Goal: Task Accomplishment & Management: Complete application form

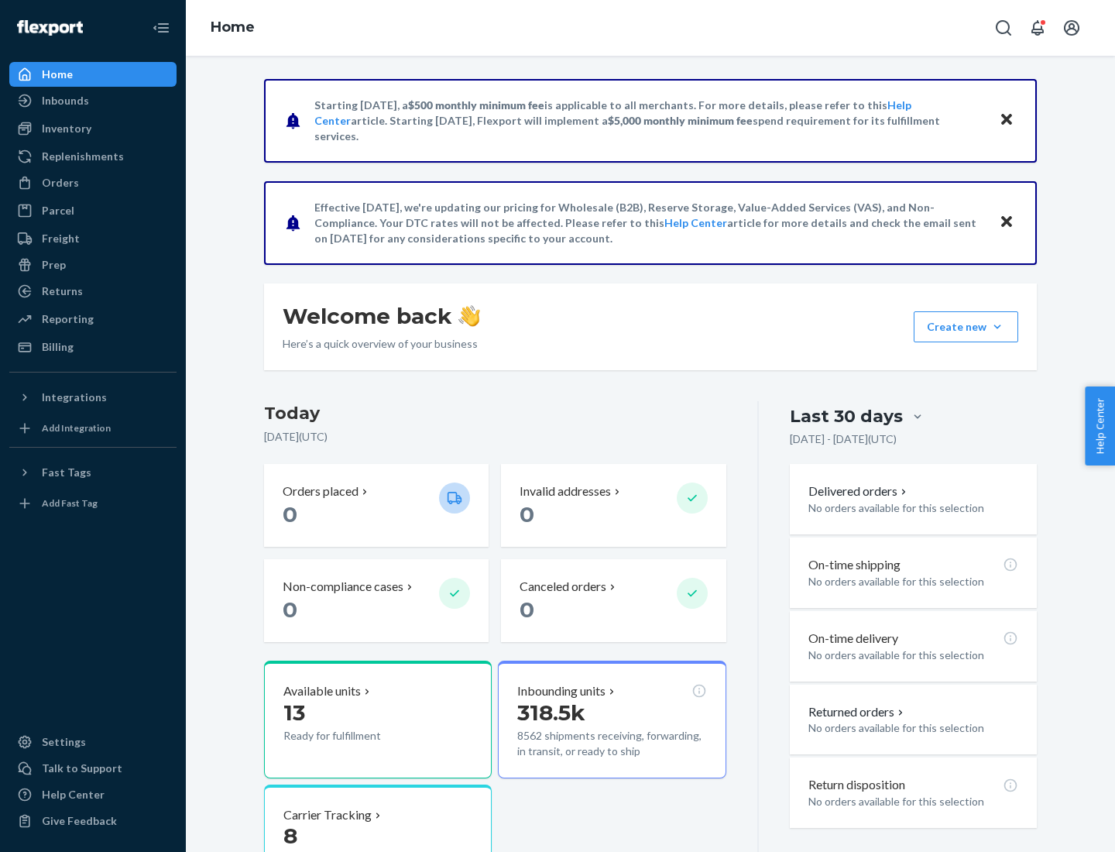
click at [997, 327] on button "Create new Create new inbound Create new order Create new product" at bounding box center [965, 326] width 105 height 31
click at [93, 101] on div "Inbounds" at bounding box center [93, 101] width 164 height 22
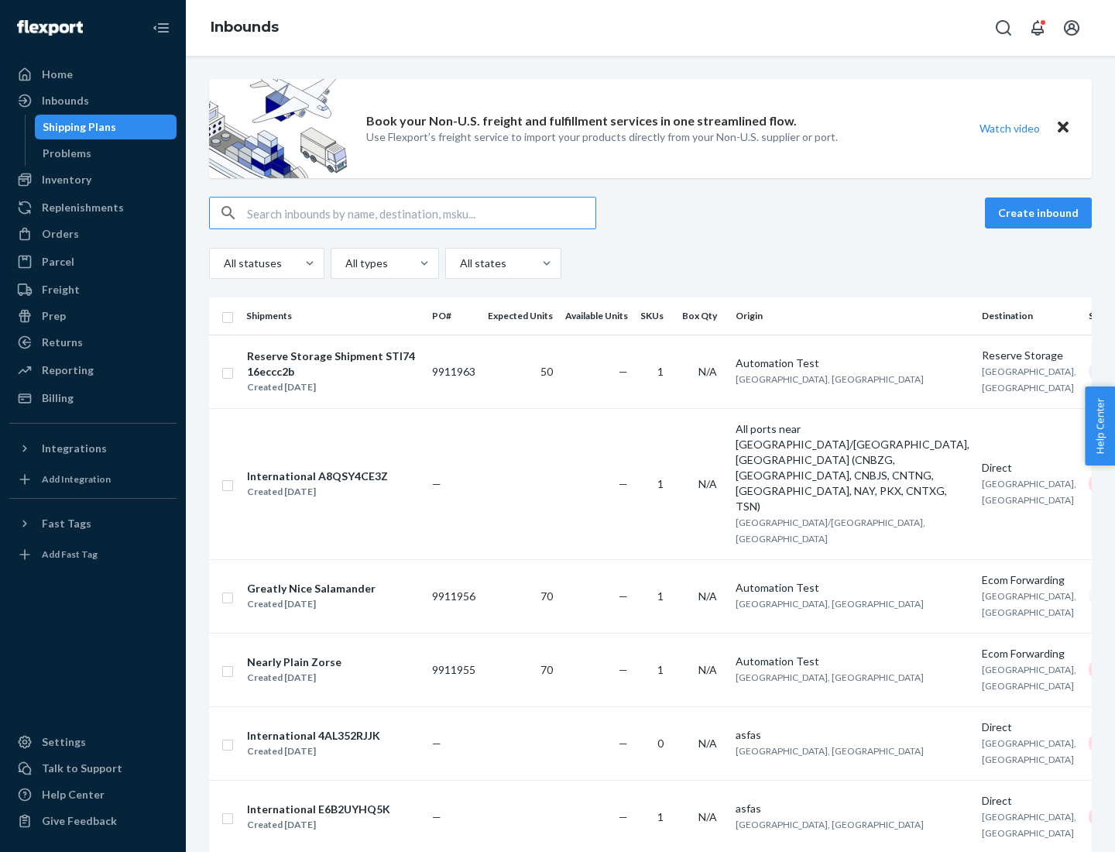
click at [1040, 213] on button "Create inbound" at bounding box center [1038, 212] width 107 height 31
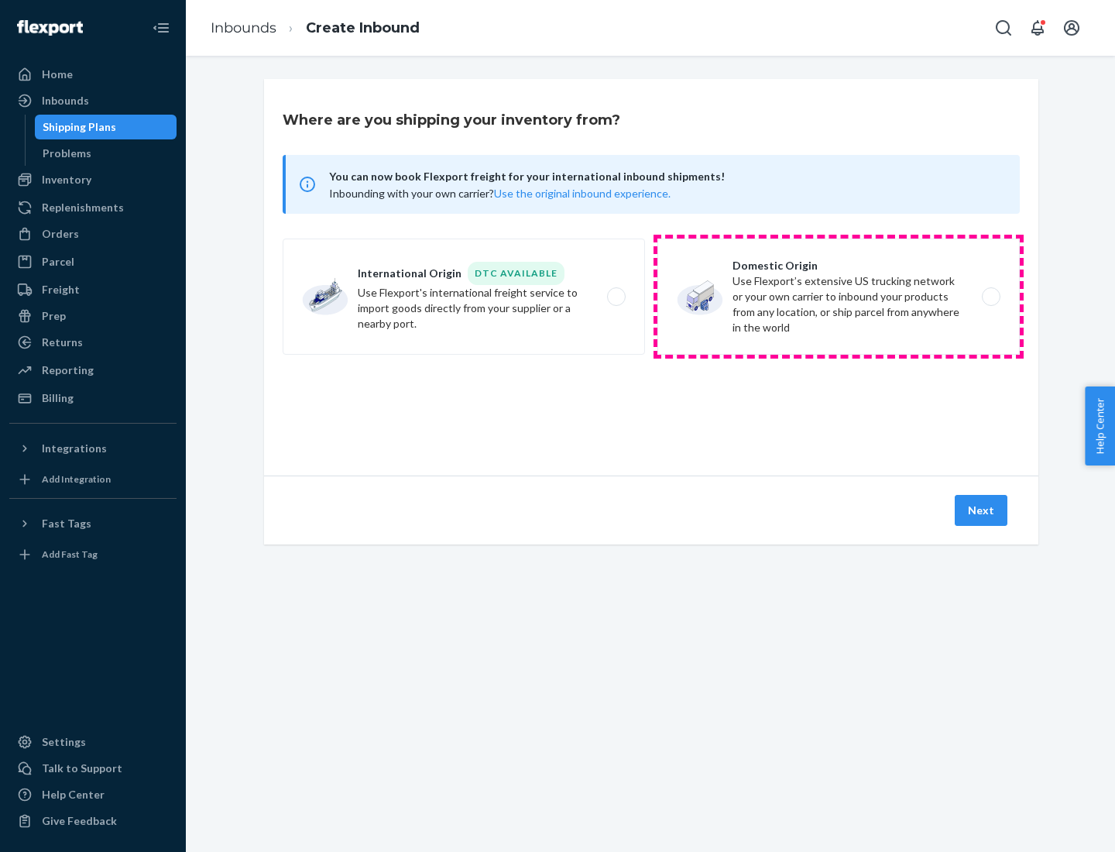
click at [838, 296] on label "Domestic Origin Use Flexport’s extensive US trucking network or your own carrie…" at bounding box center [838, 296] width 362 height 116
click at [990, 296] on input "Domestic Origin Use Flexport’s extensive US trucking network or your own carrie…" at bounding box center [995, 297] width 10 height 10
radio input "true"
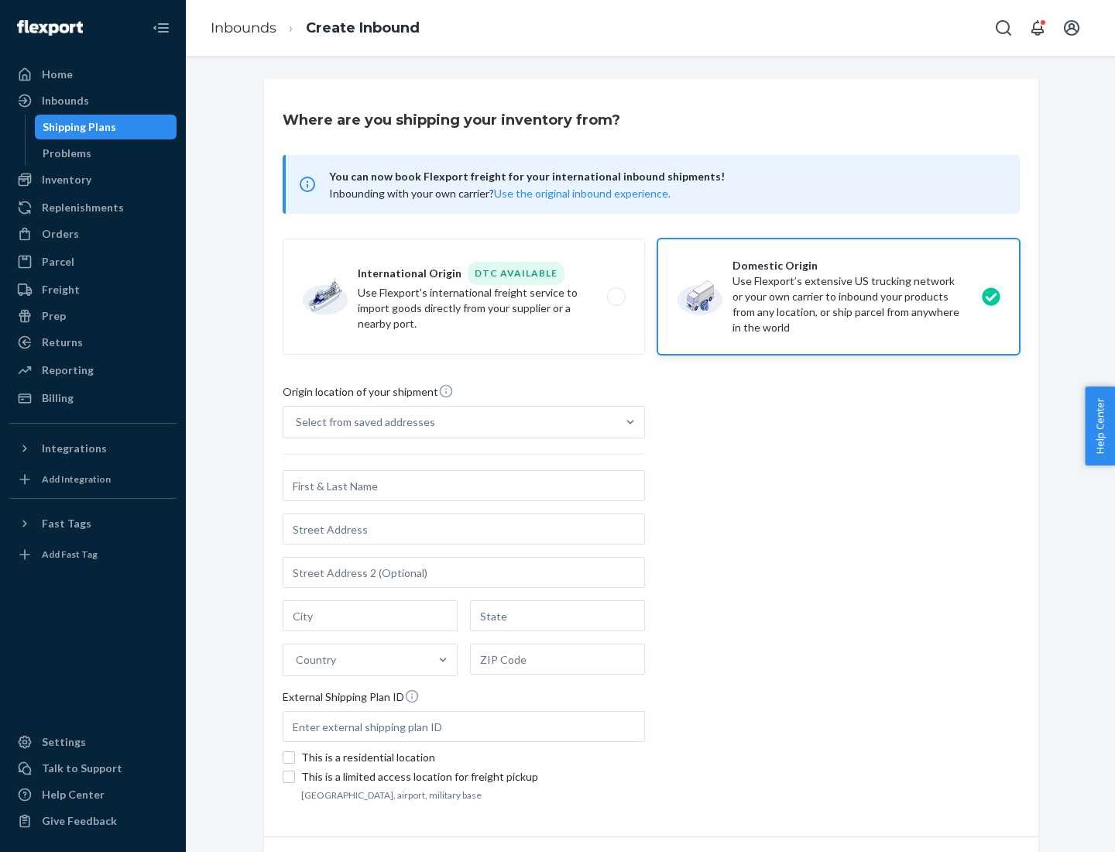
click at [362, 422] on div "Select from saved addresses" at bounding box center [365, 421] width 139 height 15
click at [297, 422] on input "Select from saved addresses" at bounding box center [297, 421] width 2 height 15
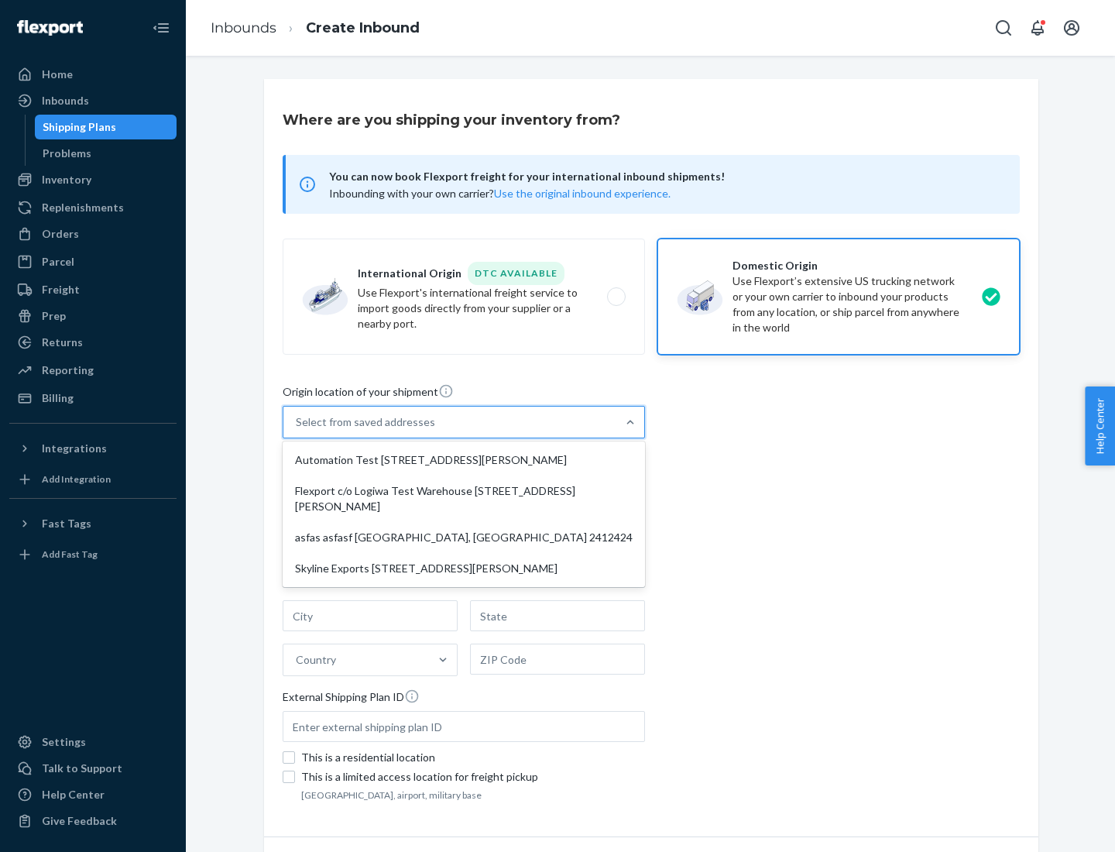
scroll to position [6, 0]
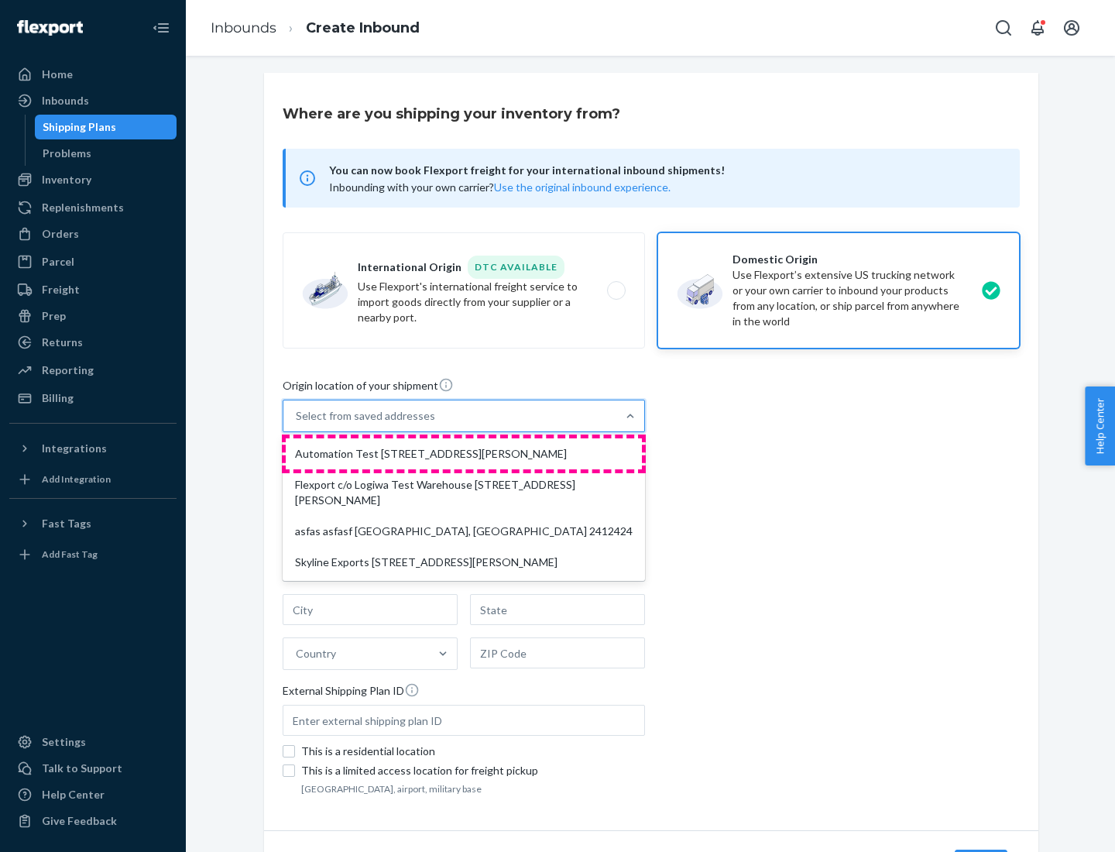
click at [464, 454] on div "Automation Test [STREET_ADDRESS][PERSON_NAME]" at bounding box center [464, 453] width 356 height 31
click at [297, 423] on input "option Automation Test [STREET_ADDRESS][PERSON_NAME] focused, 1 of 4. 4 results…" at bounding box center [297, 415] width 2 height 15
type input "Automation Test"
type input "9th Floor"
type input "[GEOGRAPHIC_DATA]"
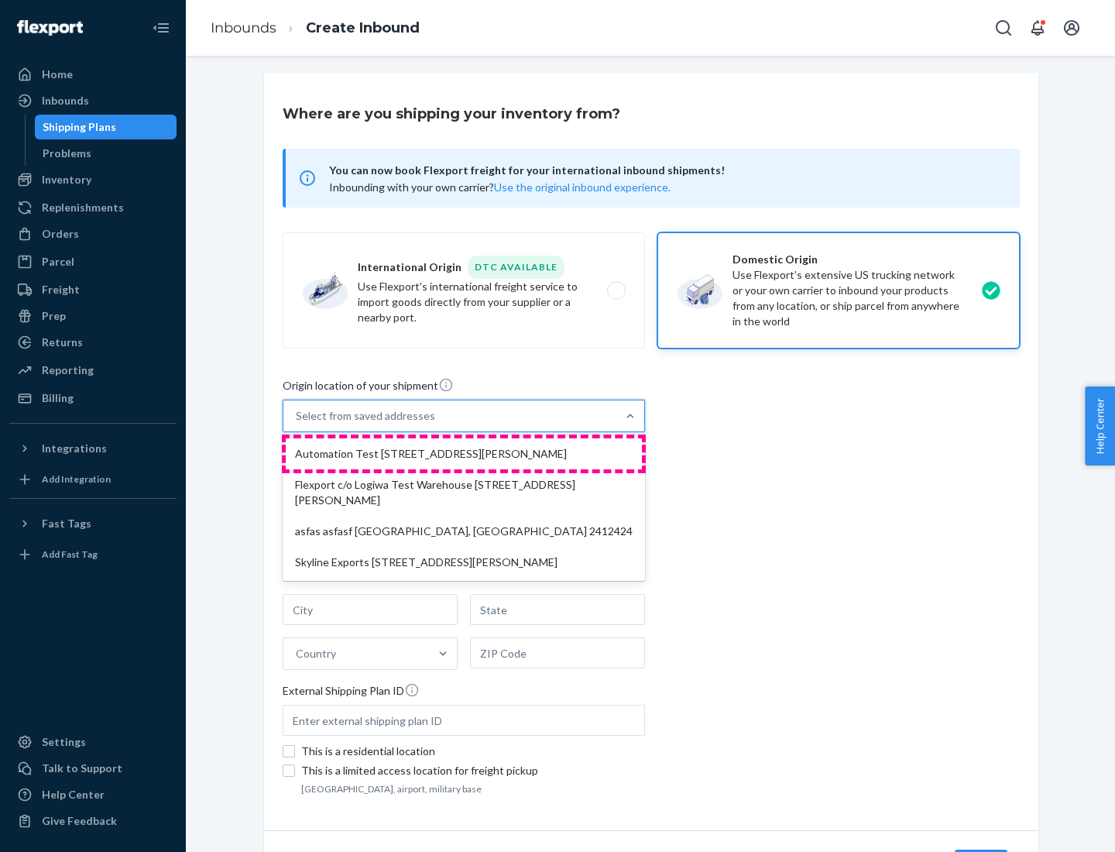
type input "CA"
type input "94104"
type input "[STREET_ADDRESS][PERSON_NAME]"
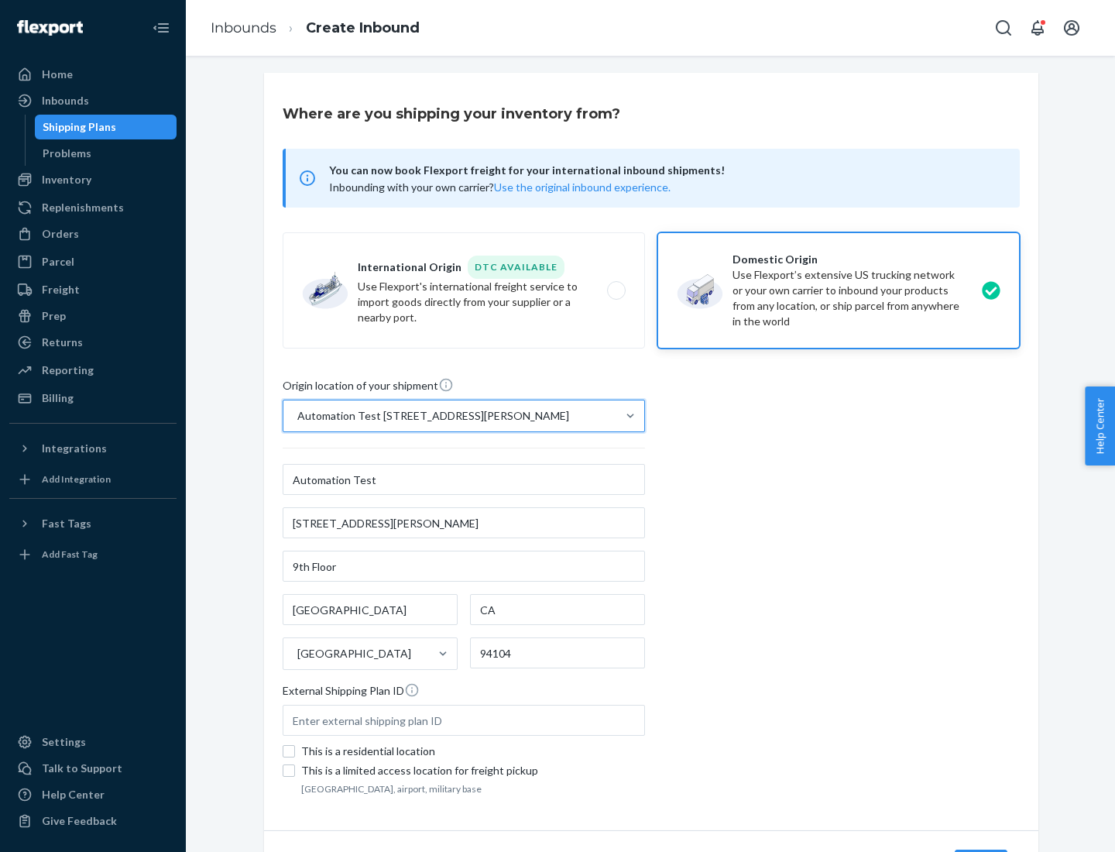
scroll to position [91, 0]
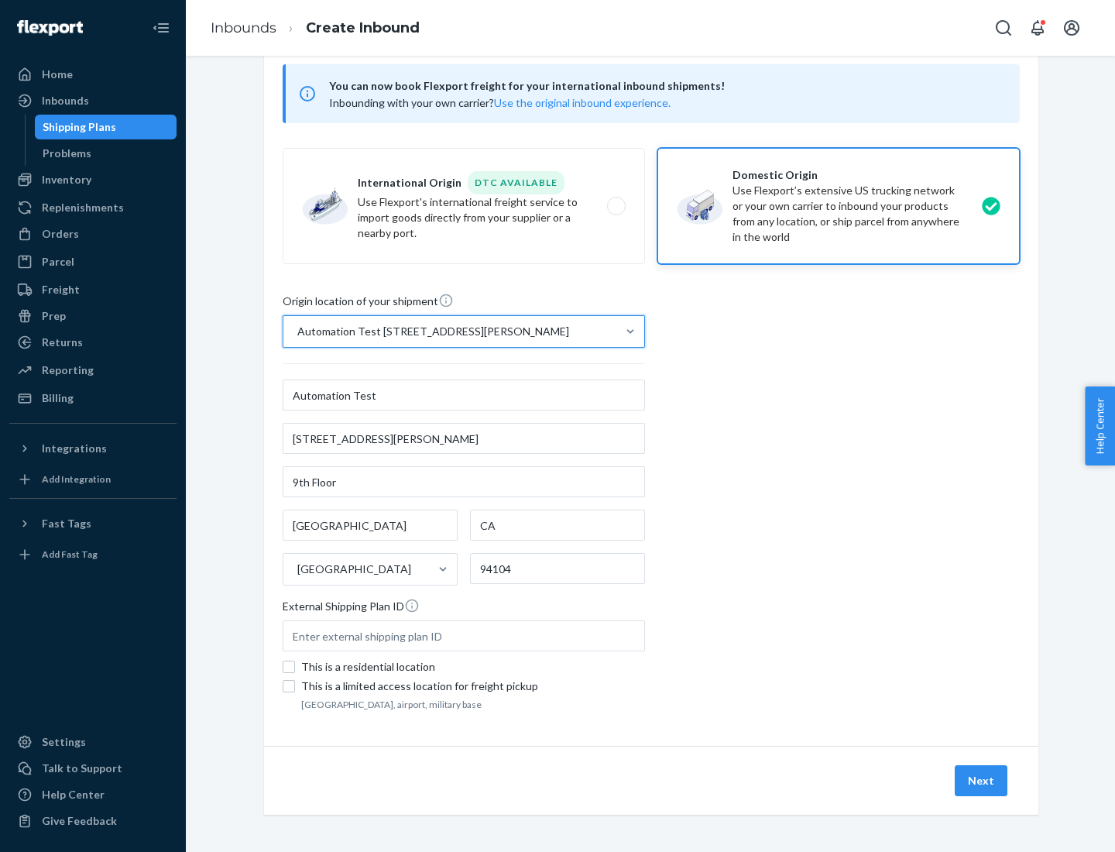
click at [982, 780] on button "Next" at bounding box center [981, 780] width 53 height 31
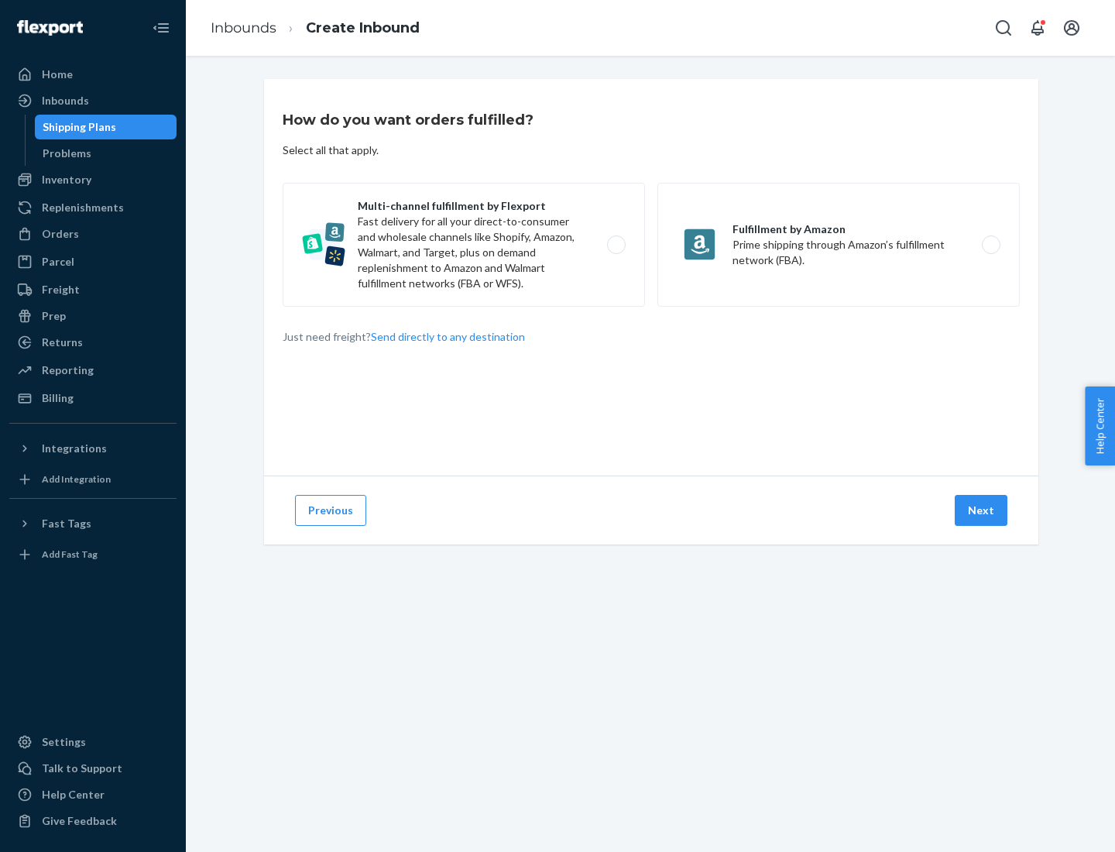
click at [464, 245] on label "Multi-channel fulfillment by Flexport Fast delivery for all your direct-to-cons…" at bounding box center [464, 245] width 362 height 124
click at [615, 245] on input "Multi-channel fulfillment by Flexport Fast delivery for all your direct-to-cons…" at bounding box center [620, 245] width 10 height 10
radio input "true"
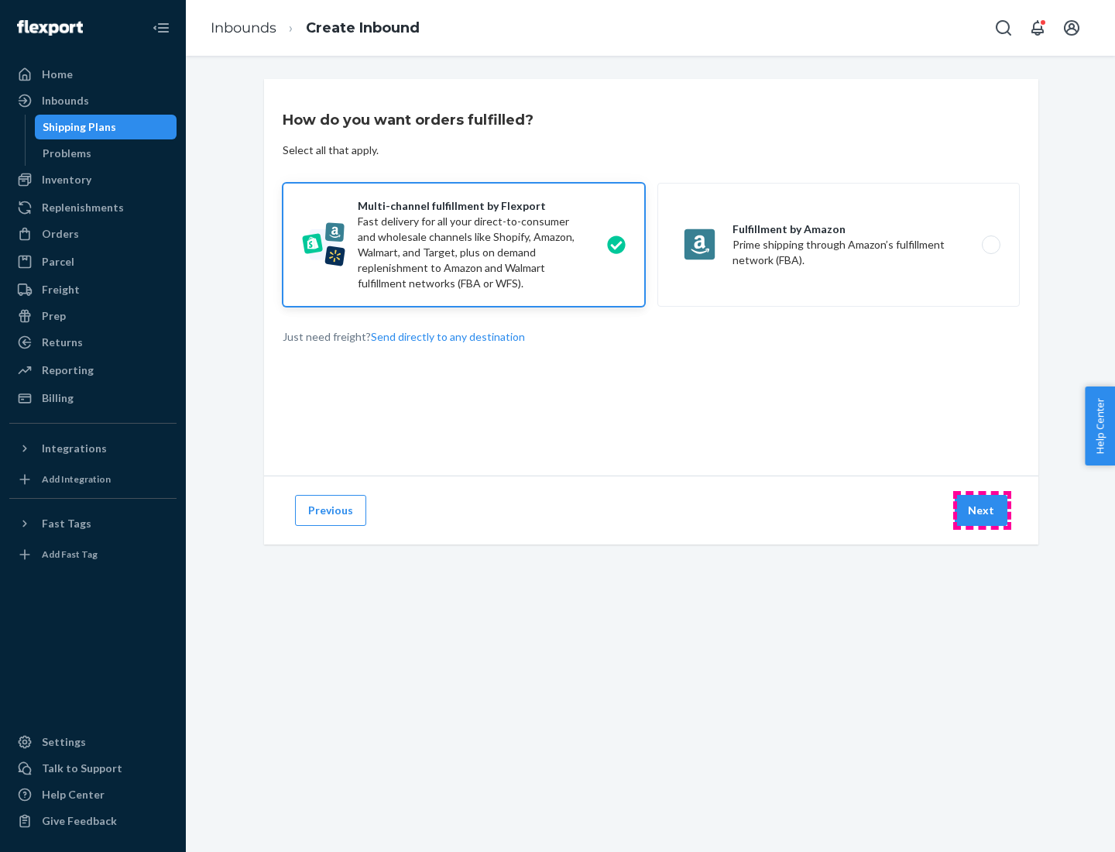
click at [982, 510] on button "Next" at bounding box center [981, 510] width 53 height 31
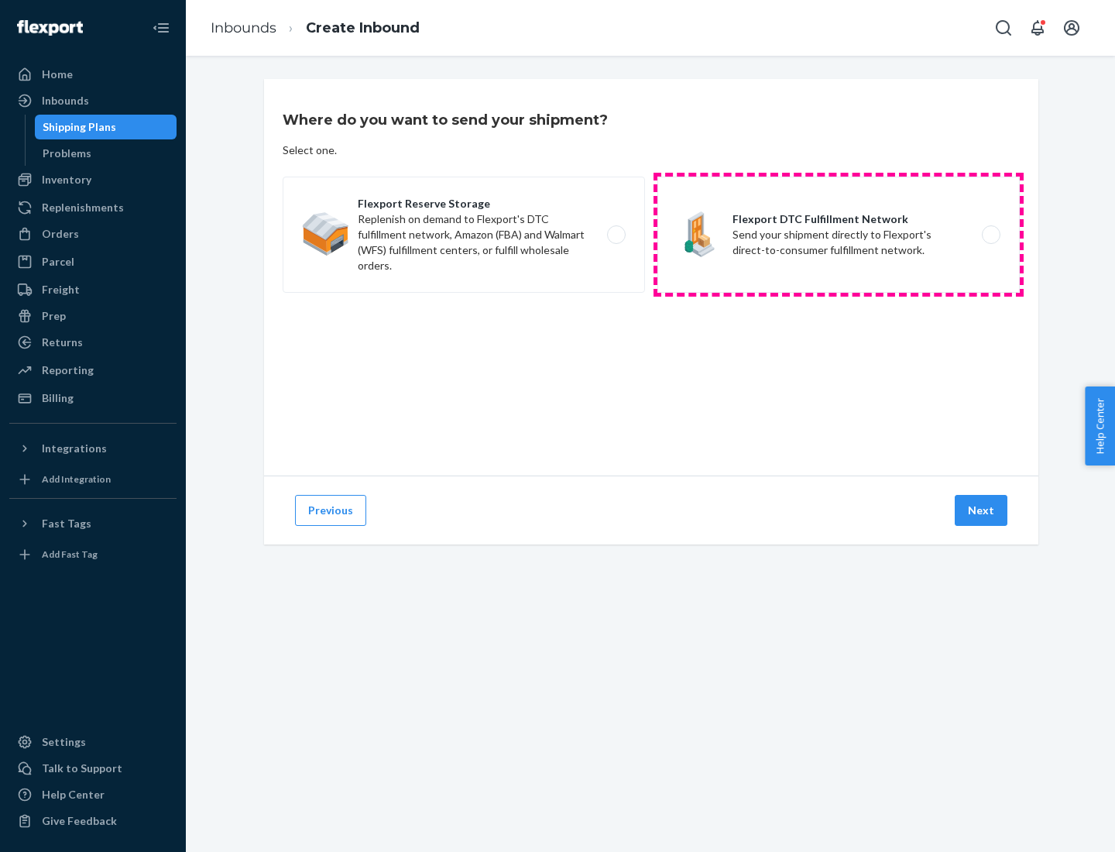
click at [838, 235] on label "Flexport DTC Fulfillment Network Send your shipment directly to Flexport's dire…" at bounding box center [838, 235] width 362 height 116
click at [990, 235] on input "Flexport DTC Fulfillment Network Send your shipment directly to Flexport's dire…" at bounding box center [995, 235] width 10 height 10
radio input "true"
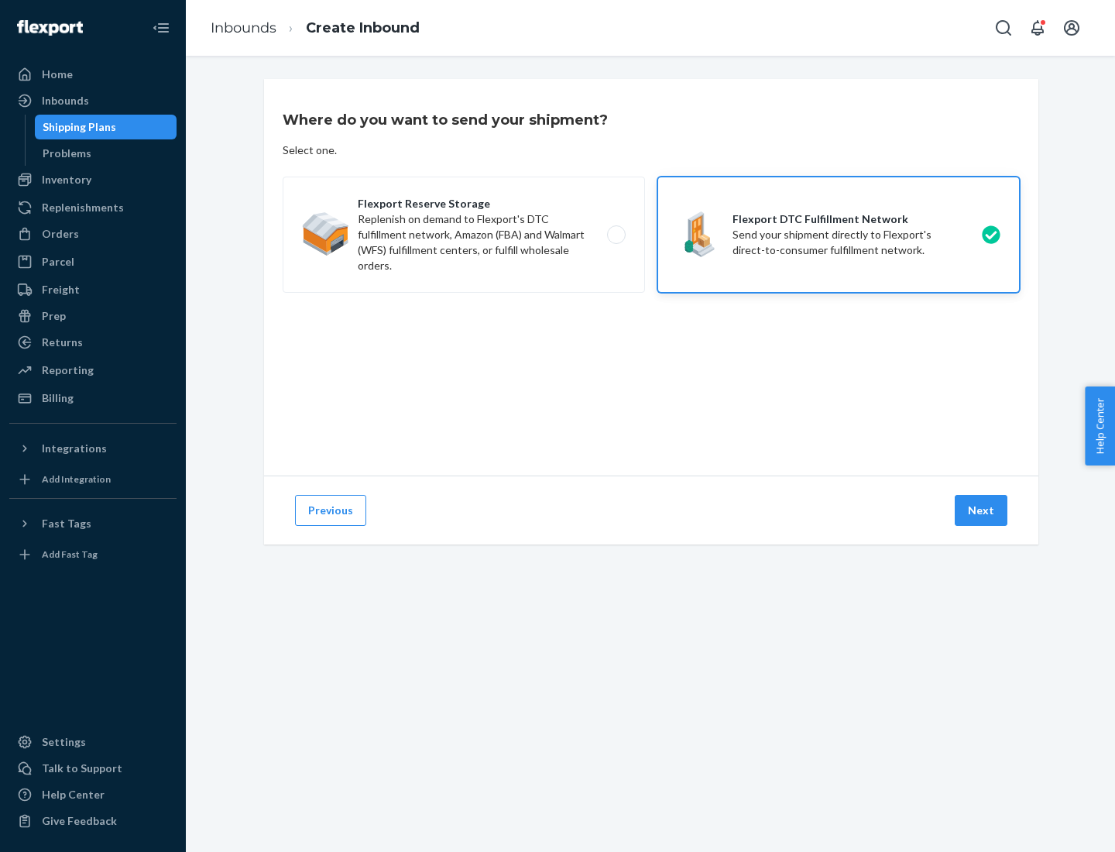
click at [982, 510] on button "Next" at bounding box center [981, 510] width 53 height 31
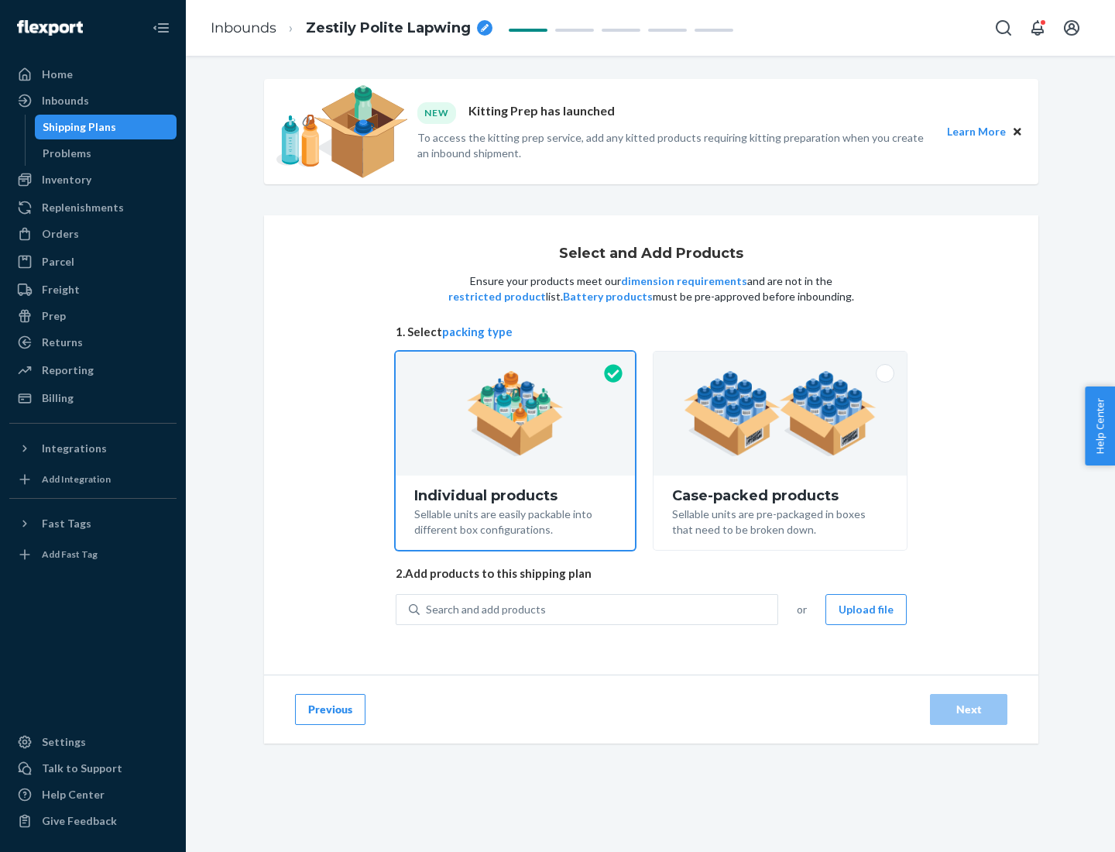
click at [780, 413] on img at bounding box center [780, 413] width 193 height 85
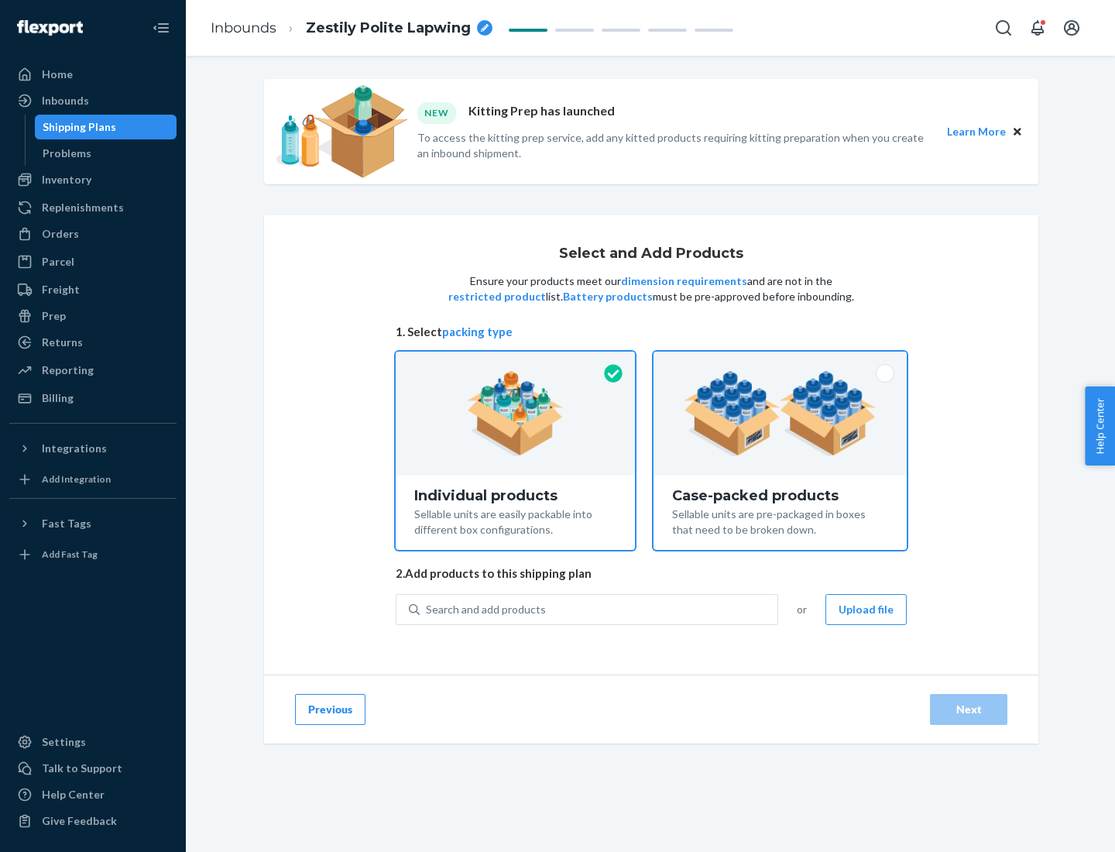
click at [780, 362] on input "Case-packed products Sellable units are pre-packaged in boxes that need to be b…" at bounding box center [780, 356] width 10 height 10
radio input "true"
radio input "false"
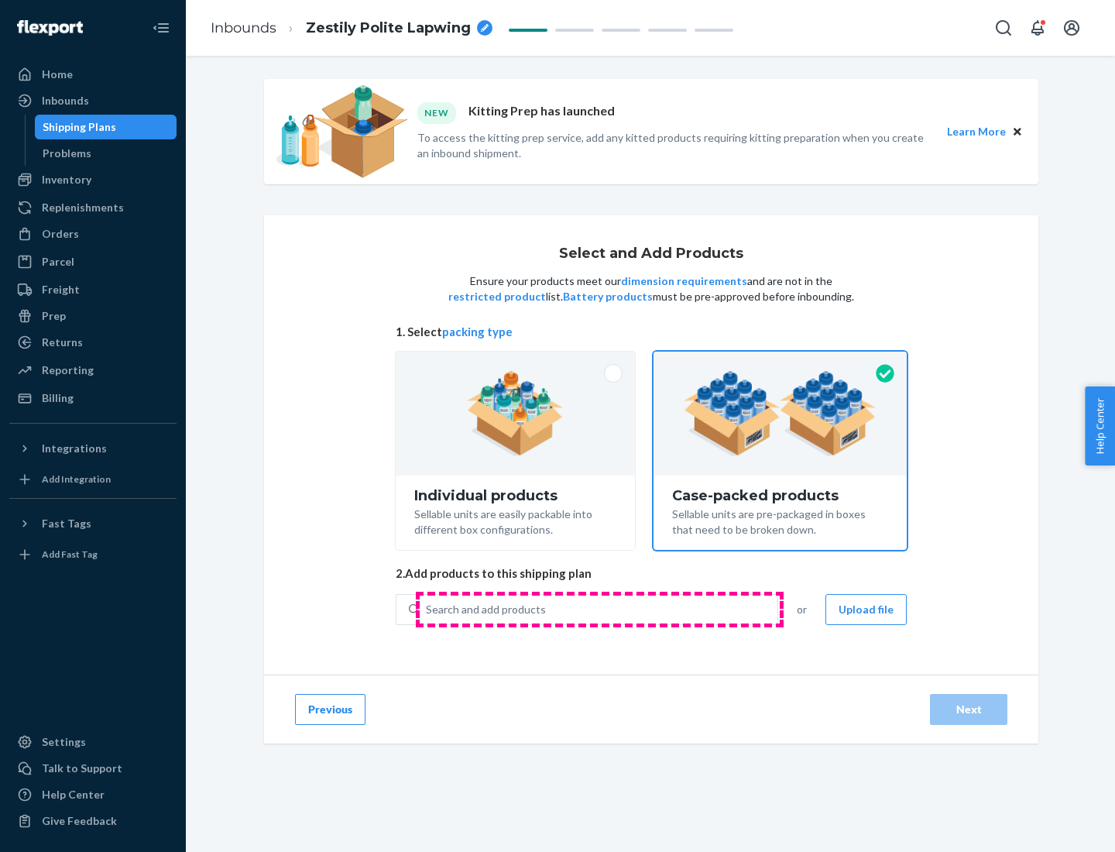
click at [599, 608] on div "Search and add products" at bounding box center [599, 609] width 358 height 28
click at [427, 608] on input "Search and add products" at bounding box center [427, 609] width 2 height 15
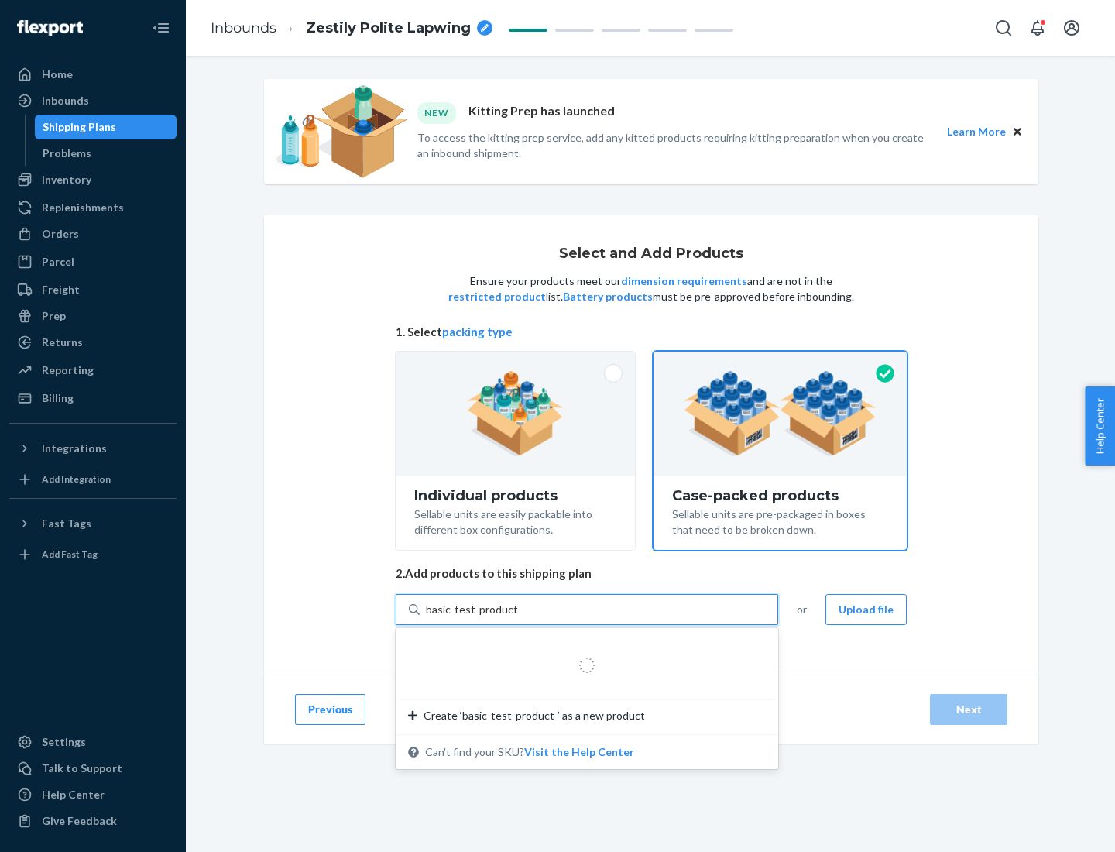
type input "basic-test-product-1"
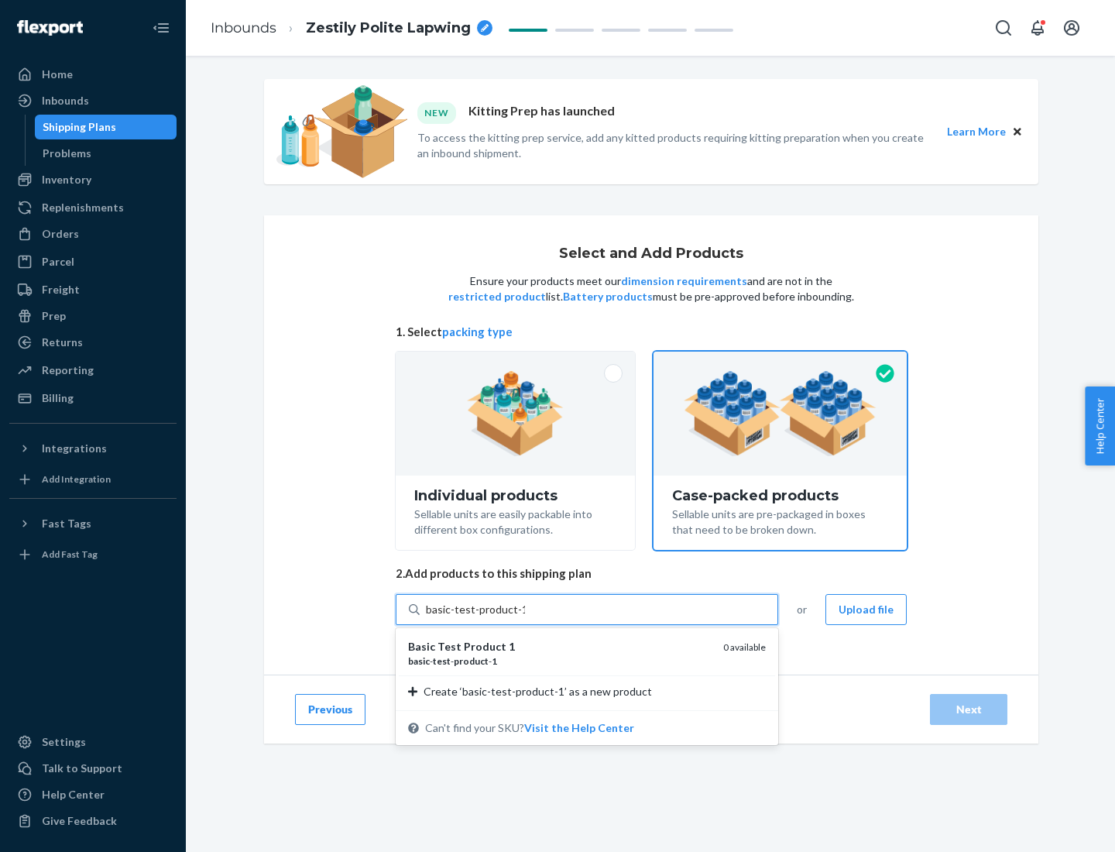
click at [560, 660] on div "basic - test - product - 1" at bounding box center [559, 660] width 303 height 13
click at [525, 617] on input "basic-test-product-1" at bounding box center [475, 609] width 99 height 15
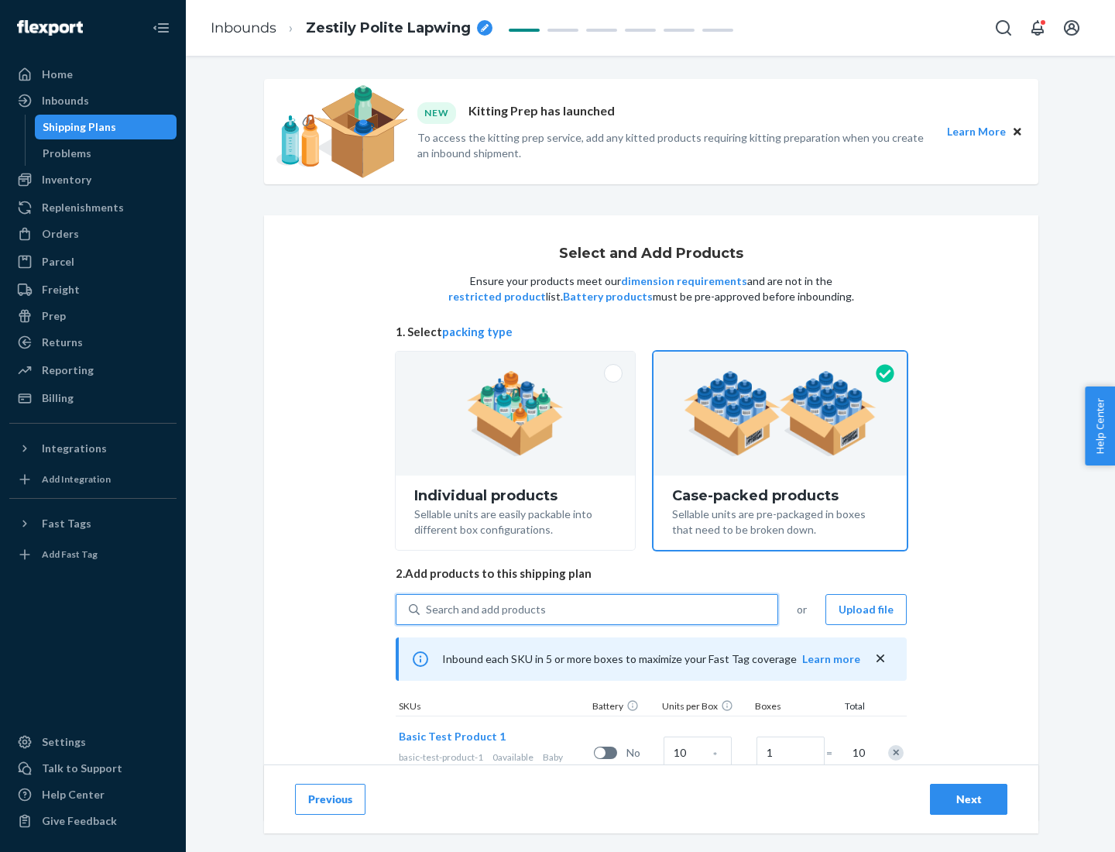
scroll to position [56, 0]
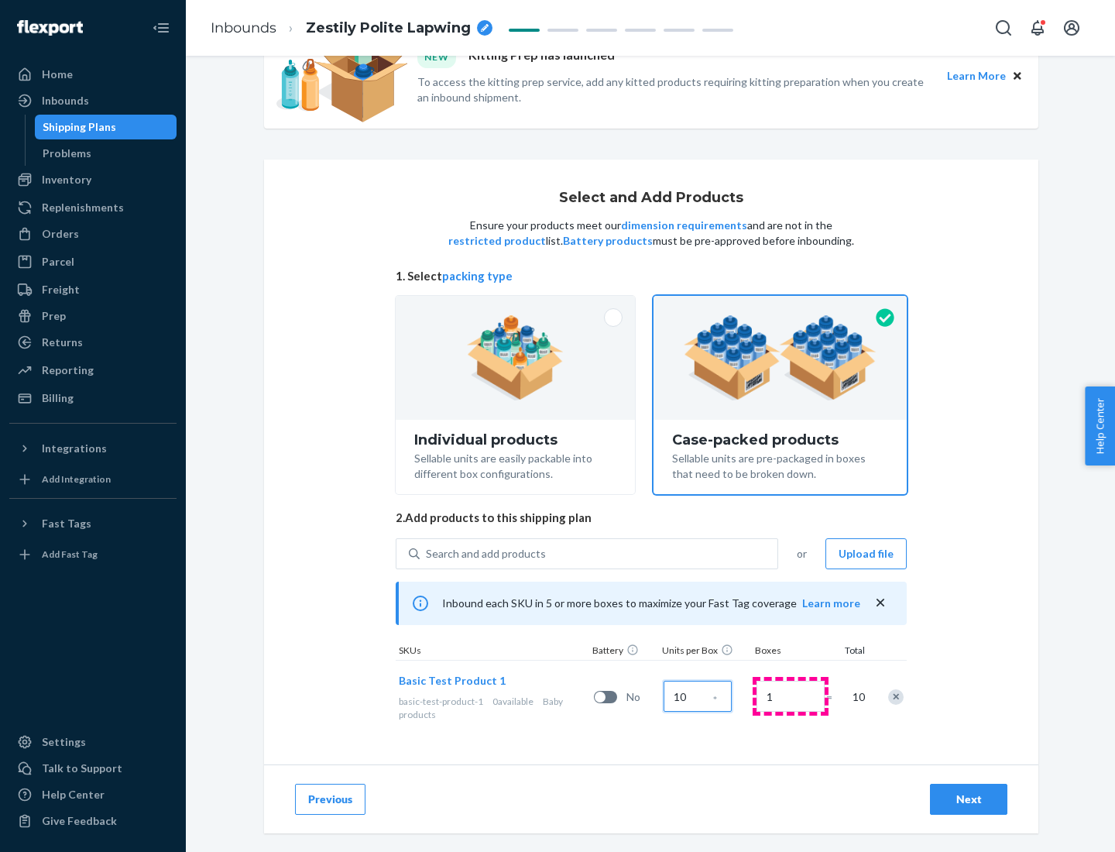
type input "10"
type input "7"
click at [968, 799] on div "Next" at bounding box center [968, 798] width 51 height 15
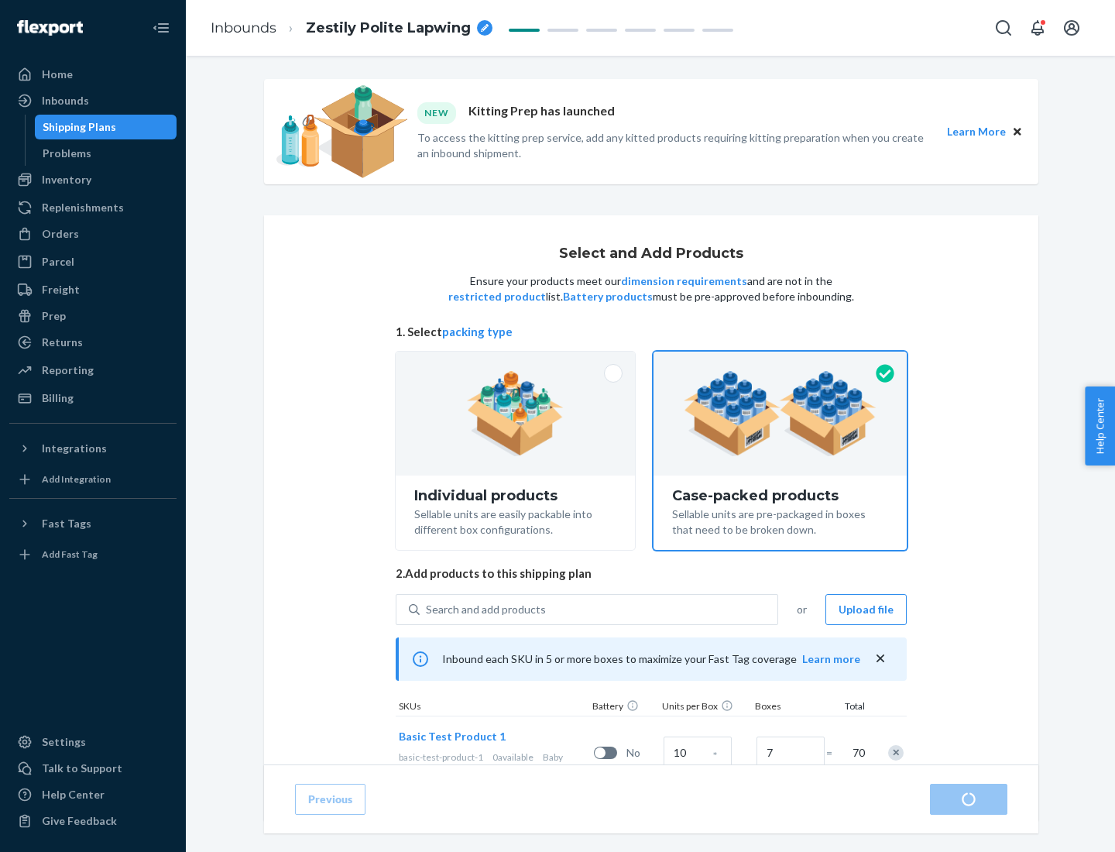
radio input "true"
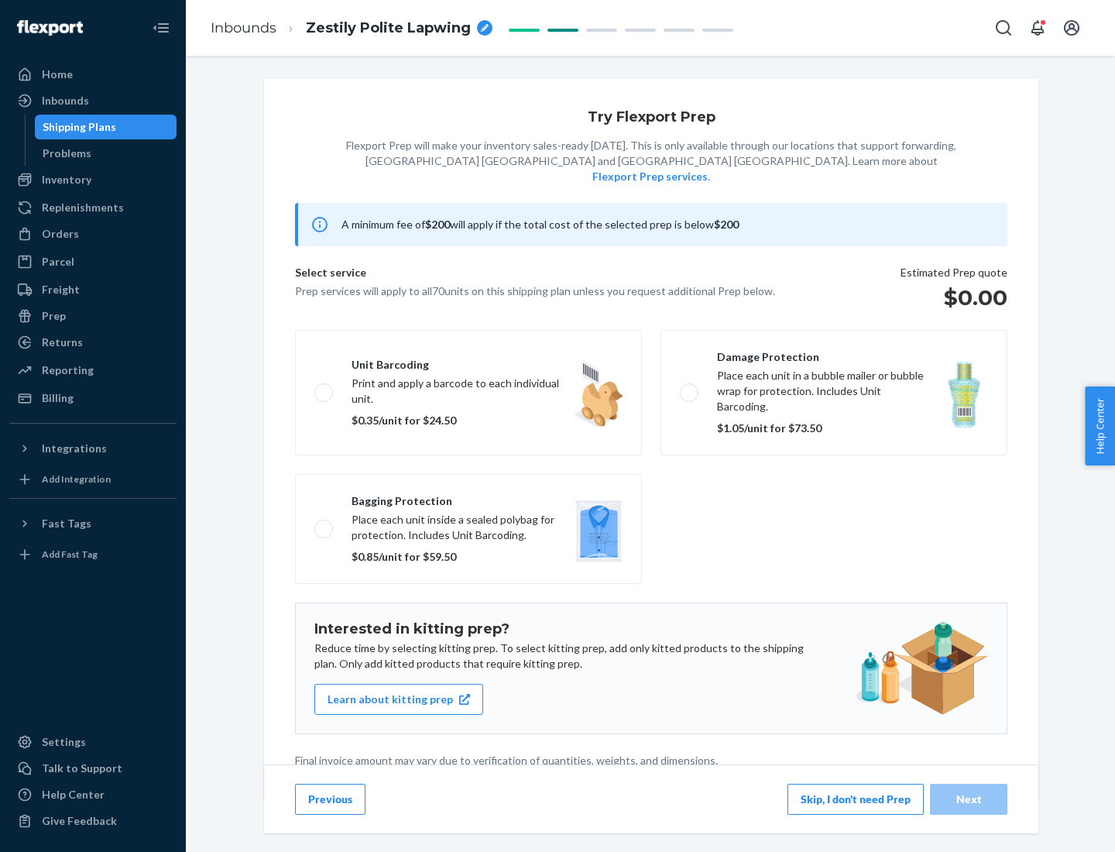
scroll to position [4, 0]
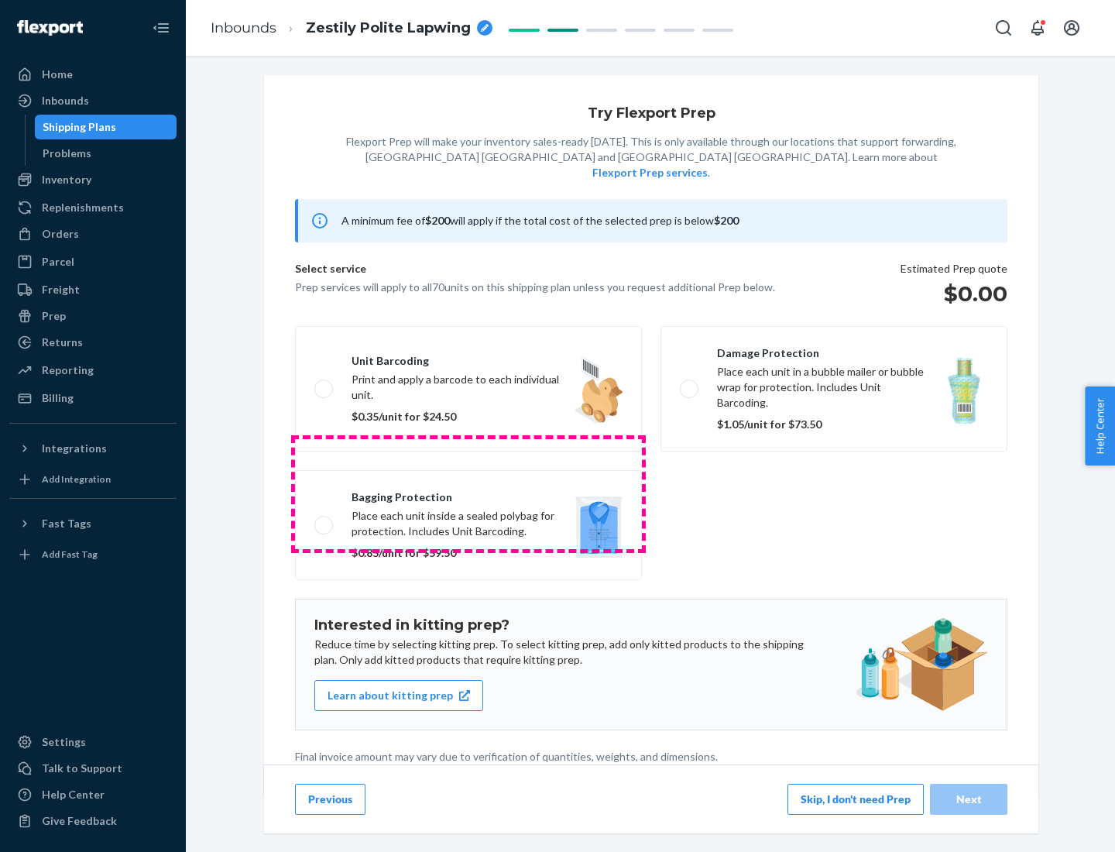
click at [468, 493] on label "Bagging protection Place each unit inside a sealed polybag for protection. Incl…" at bounding box center [468, 525] width 347 height 110
click at [324, 519] on input "Bagging protection Place each unit inside a sealed polybag for protection. Incl…" at bounding box center [319, 524] width 10 height 10
checkbox input "true"
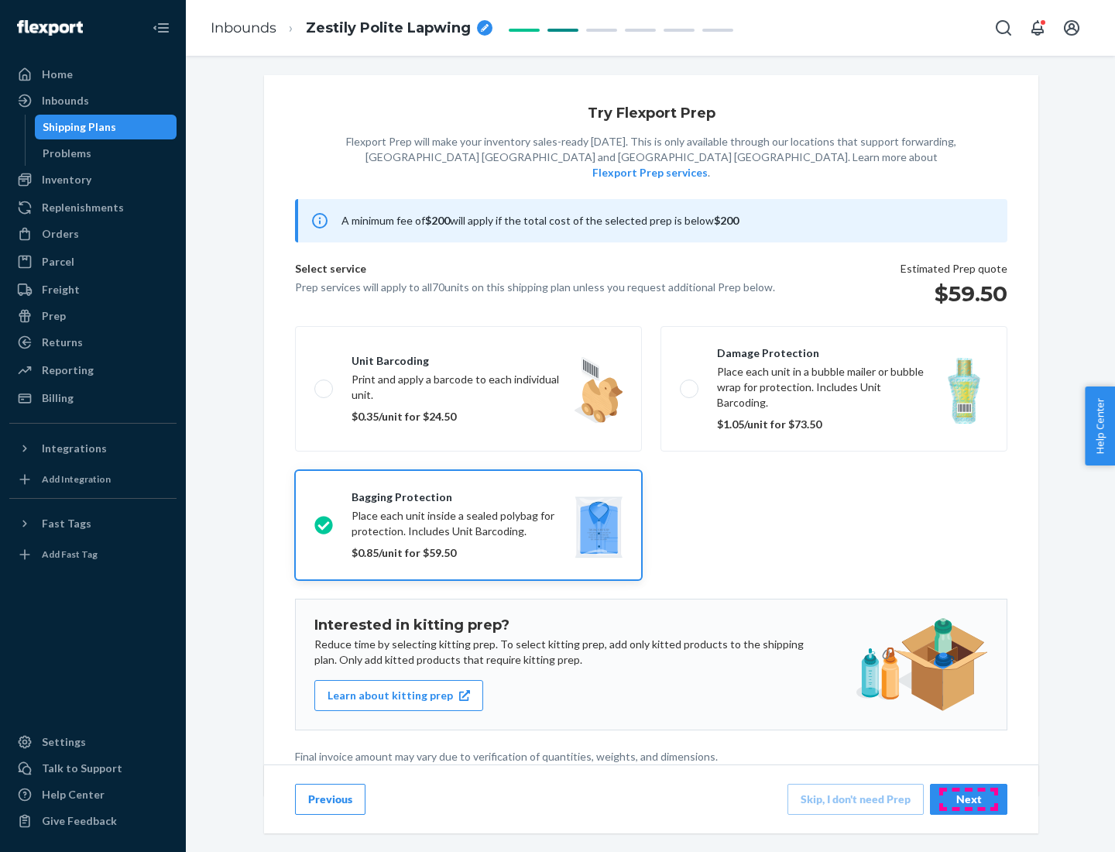
click at [968, 798] on div "Next" at bounding box center [968, 798] width 51 height 15
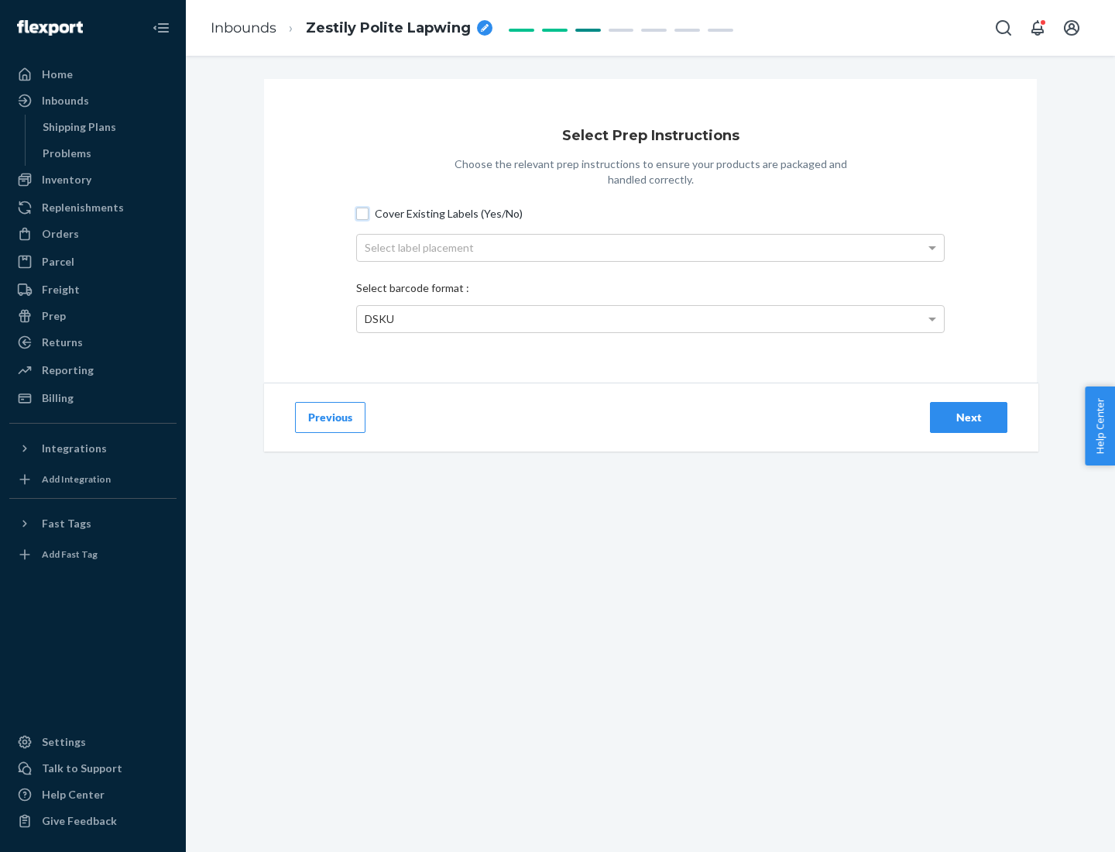
click at [362, 213] on input "Cover Existing Labels (Yes/No)" at bounding box center [362, 213] width 12 height 12
checkbox input "true"
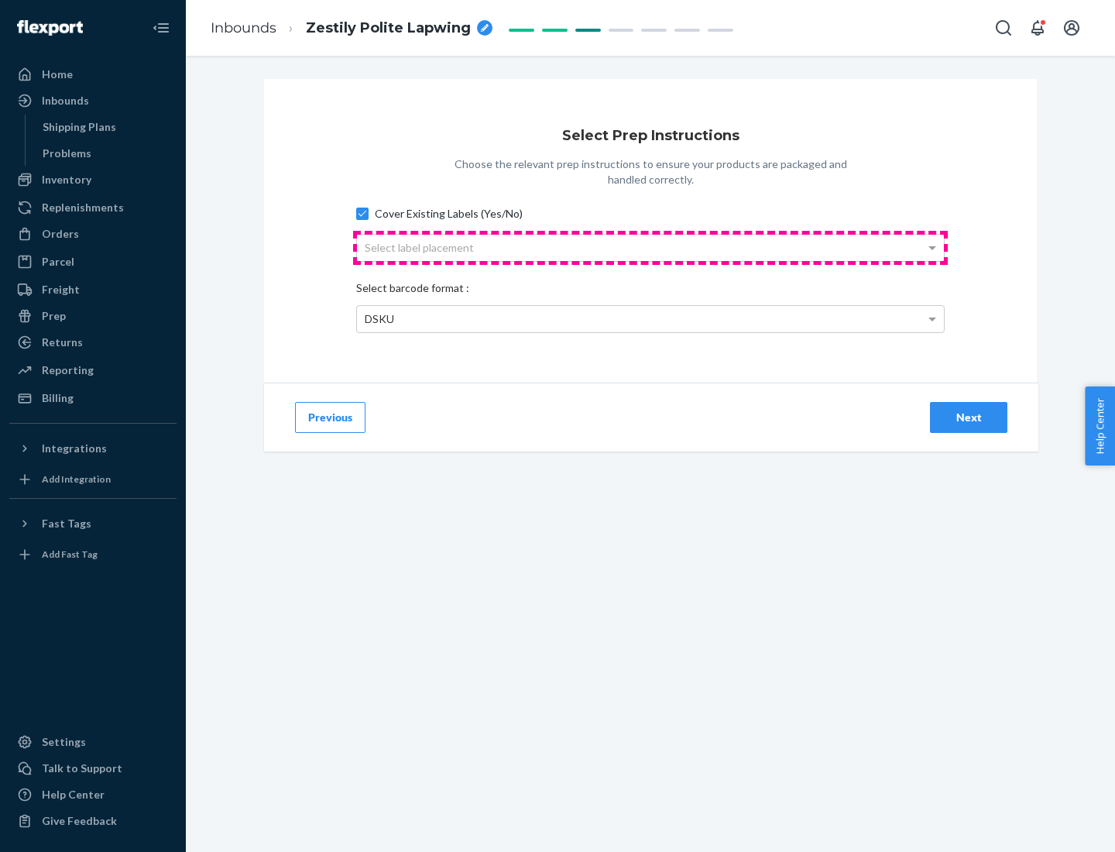
click at [650, 247] on div "Select label placement" at bounding box center [650, 248] width 587 height 26
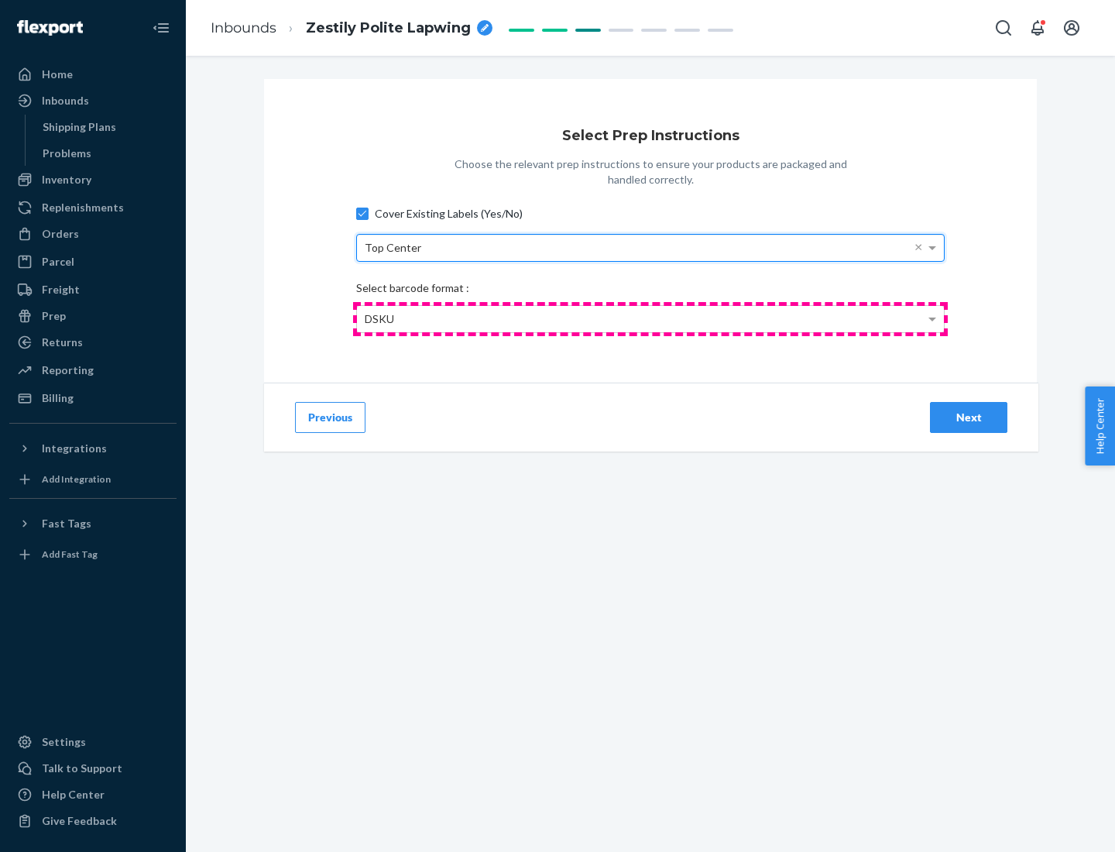
click at [650, 318] on div "DSKU" at bounding box center [650, 319] width 587 height 26
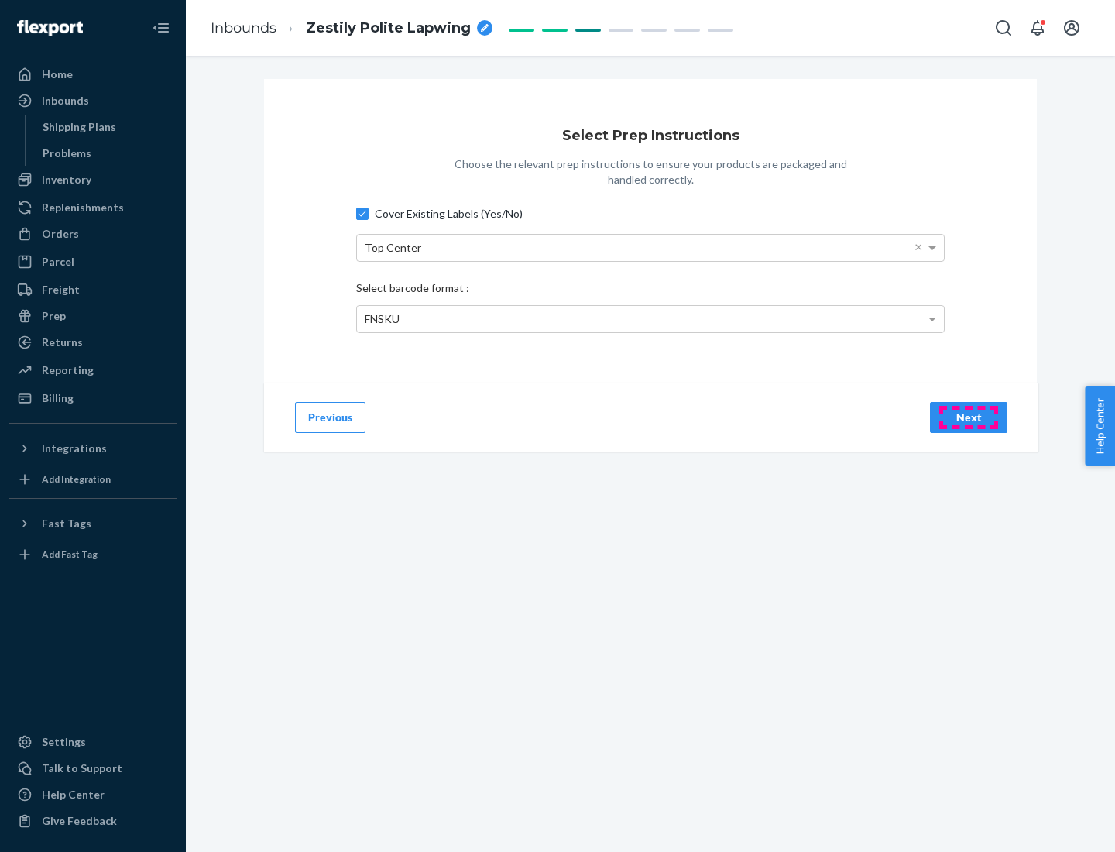
click at [968, 416] on div "Next" at bounding box center [968, 417] width 51 height 15
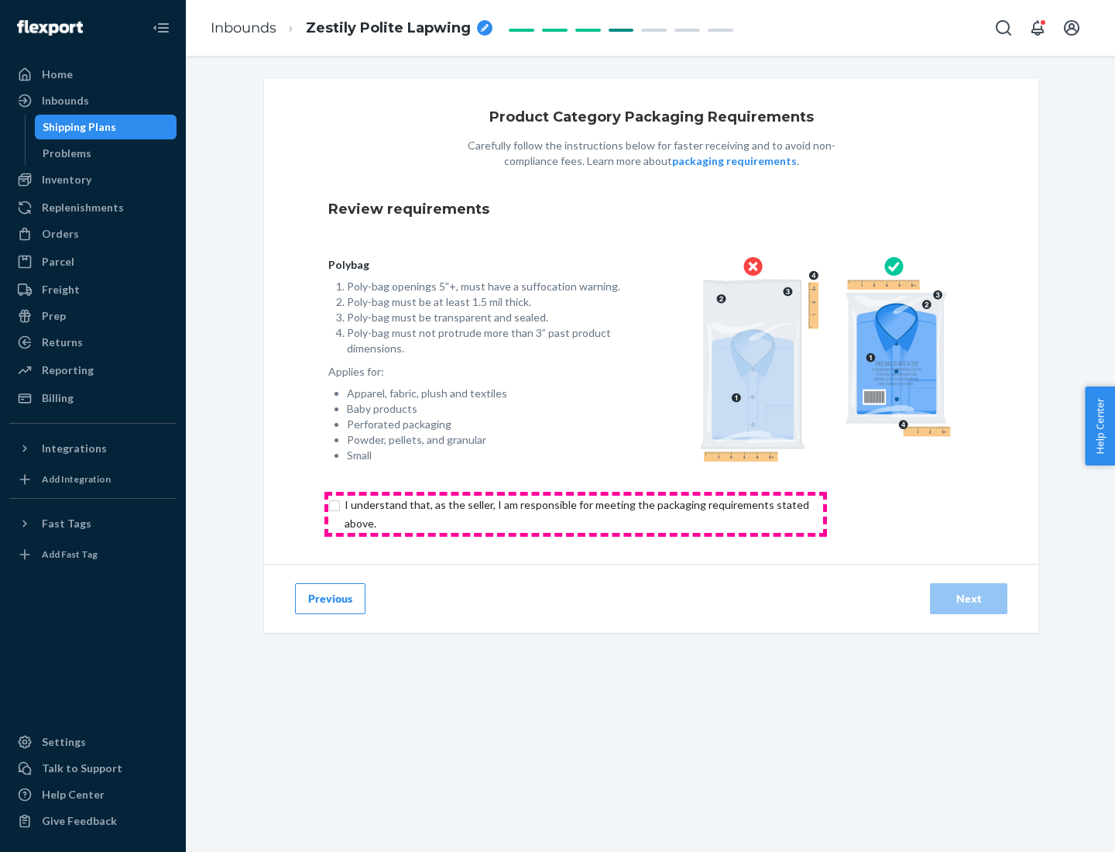
click at [575, 513] on input "checkbox" at bounding box center [585, 513] width 515 height 37
checkbox input "true"
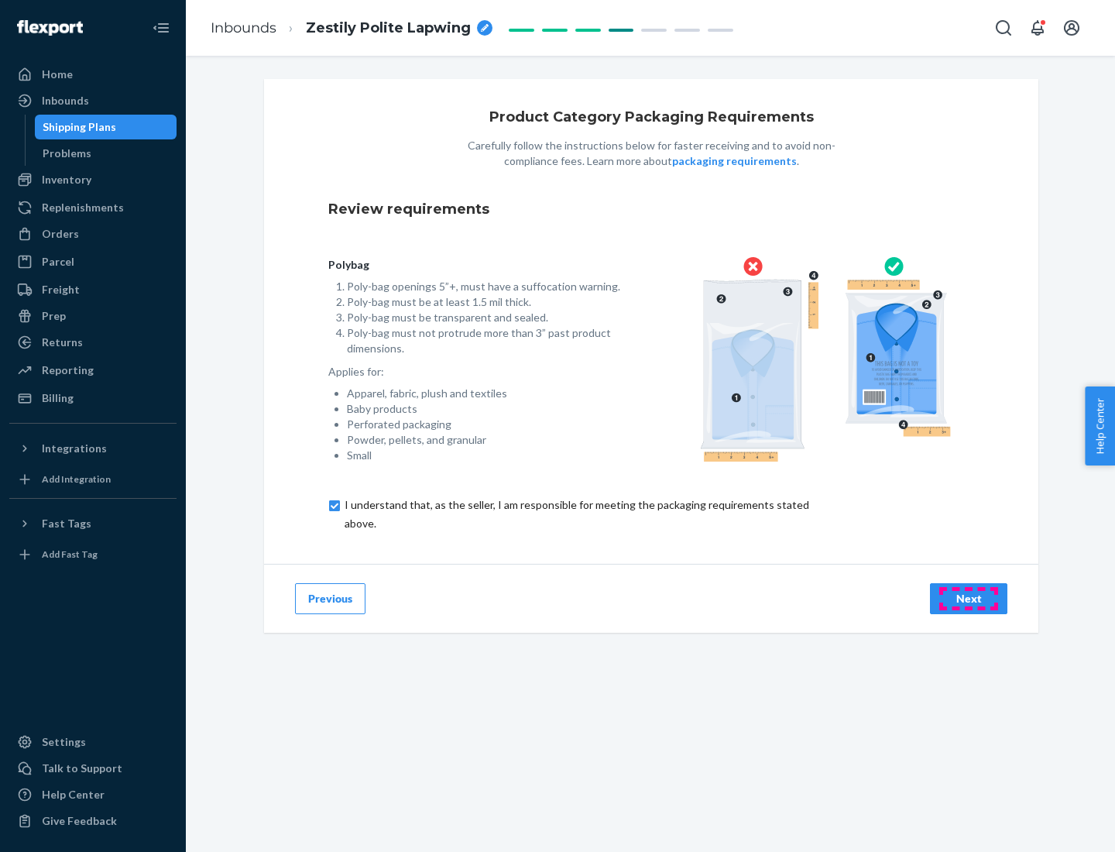
click at [968, 598] on div "Next" at bounding box center [968, 598] width 51 height 15
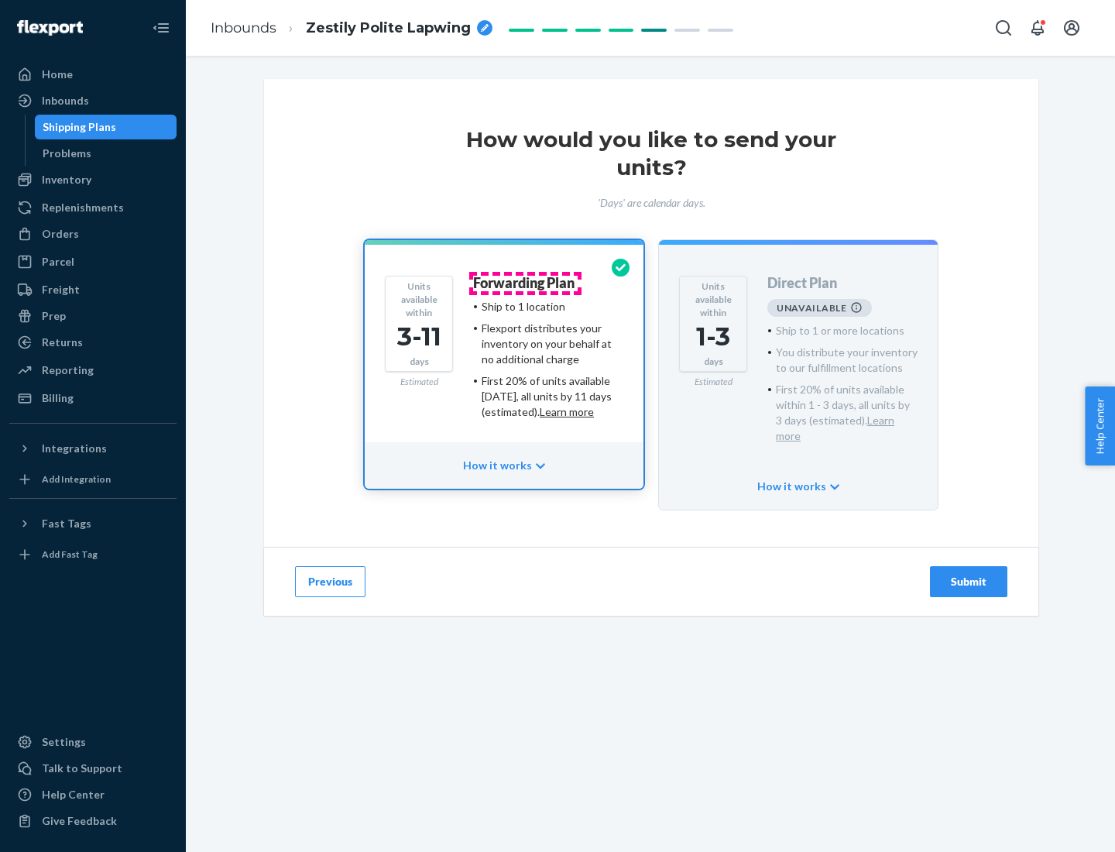
click at [525, 283] on h4 "Forwarding Plan" at bounding box center [523, 283] width 101 height 15
click at [968, 574] on div "Submit" at bounding box center [968, 581] width 51 height 15
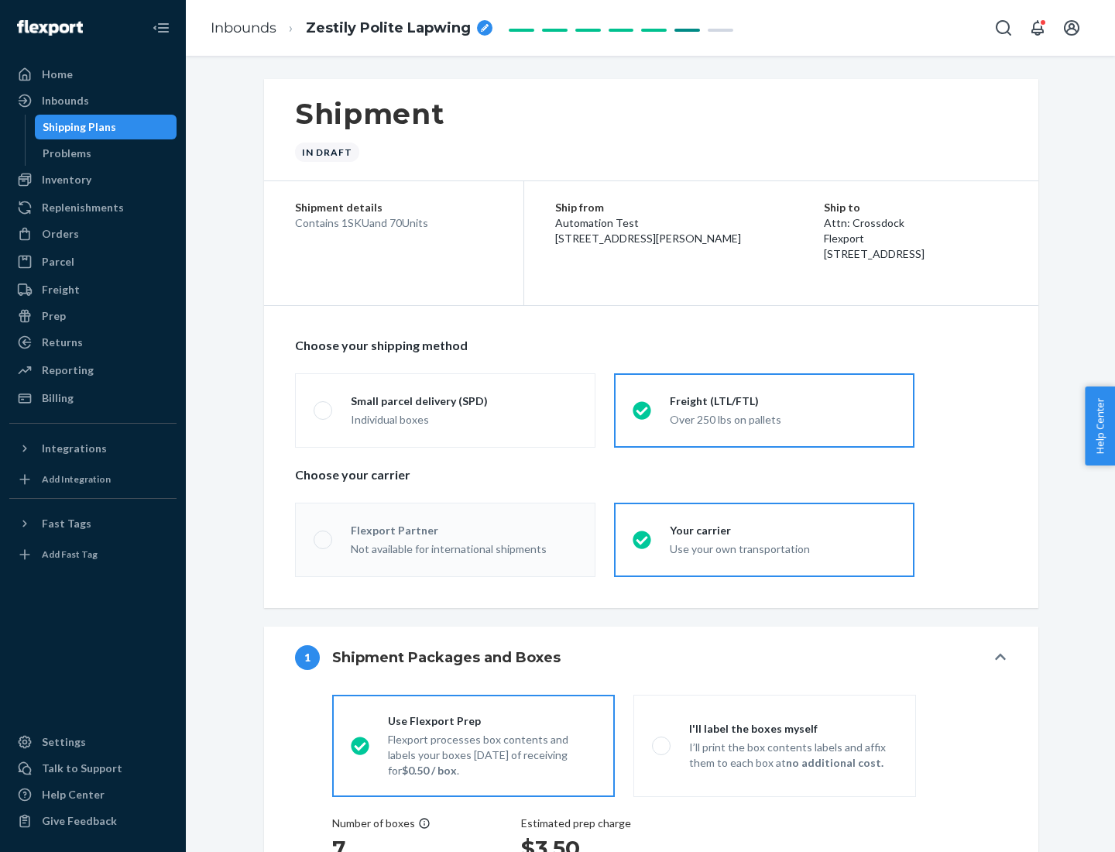
radio input "true"
radio input "false"
radio input "true"
radio input "false"
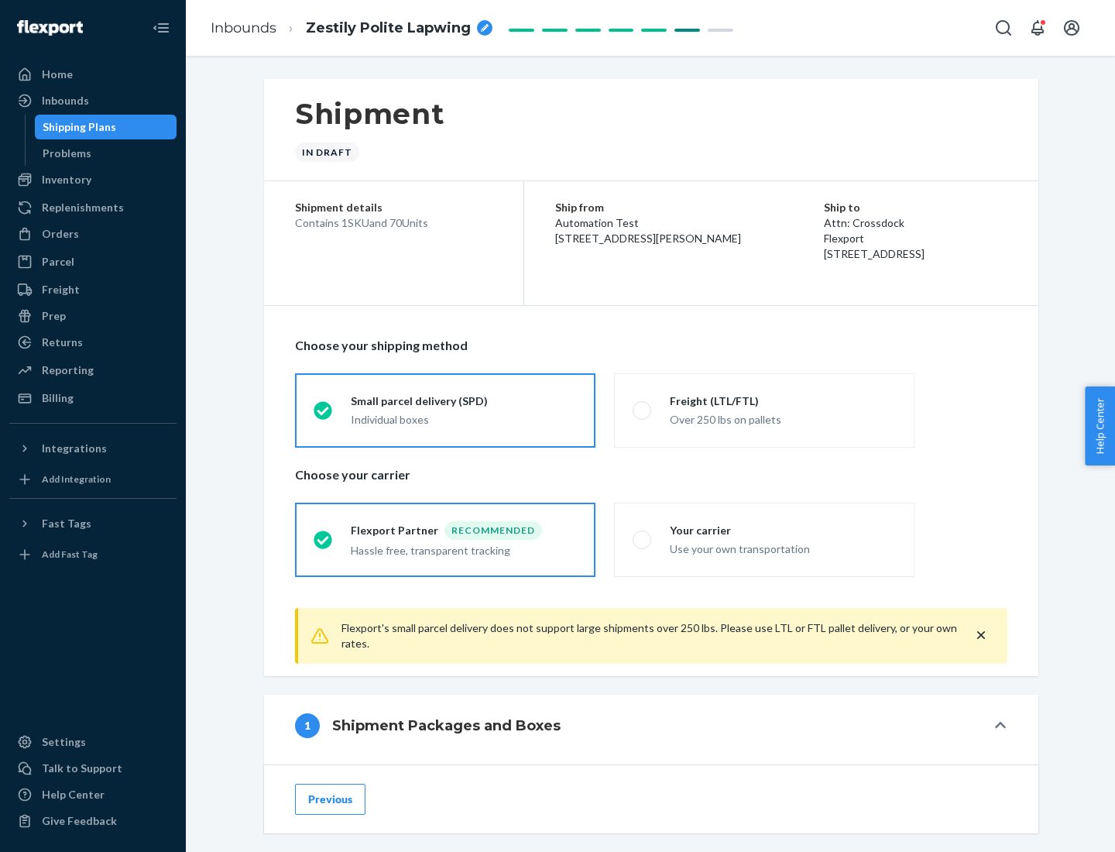
click at [764, 410] on div "Over 250 lbs on pallets" at bounding box center [783, 418] width 226 height 19
click at [643, 410] on input "Freight (LTL/FTL) Over 250 lbs on pallets" at bounding box center [637, 410] width 10 height 10
radio input "true"
radio input "false"
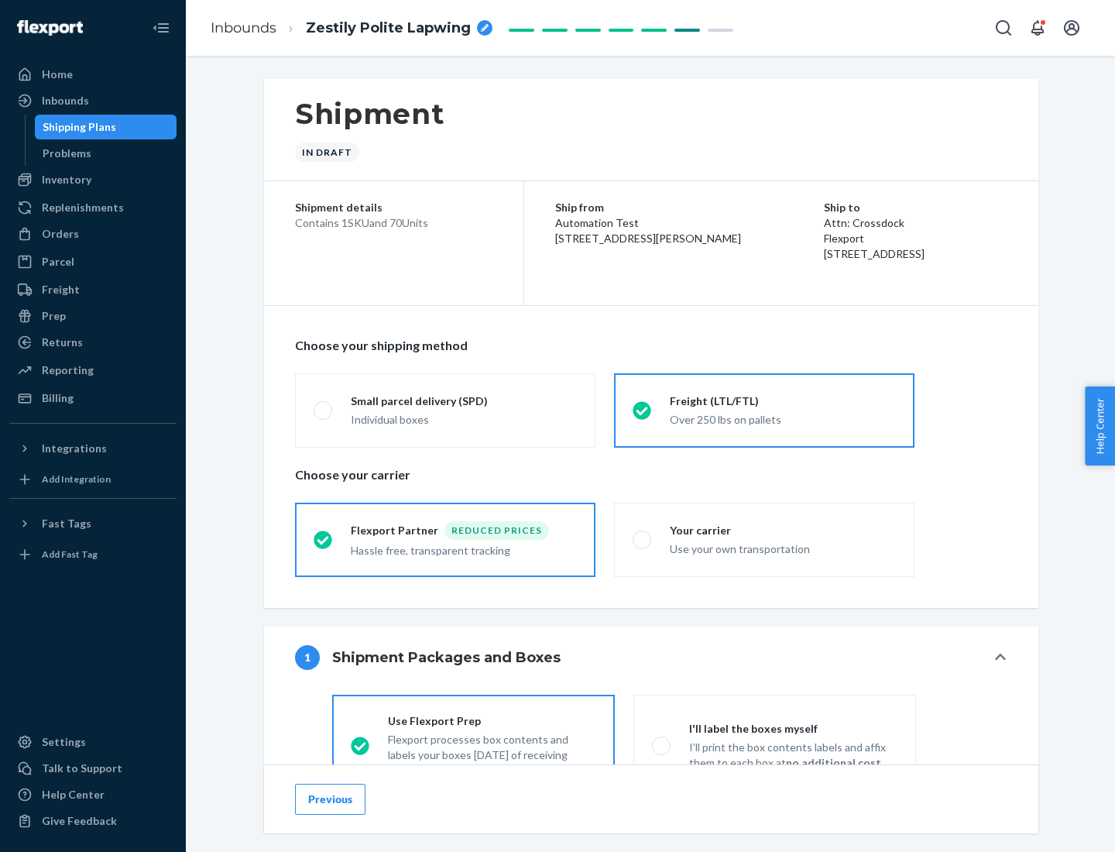
scroll to position [86, 0]
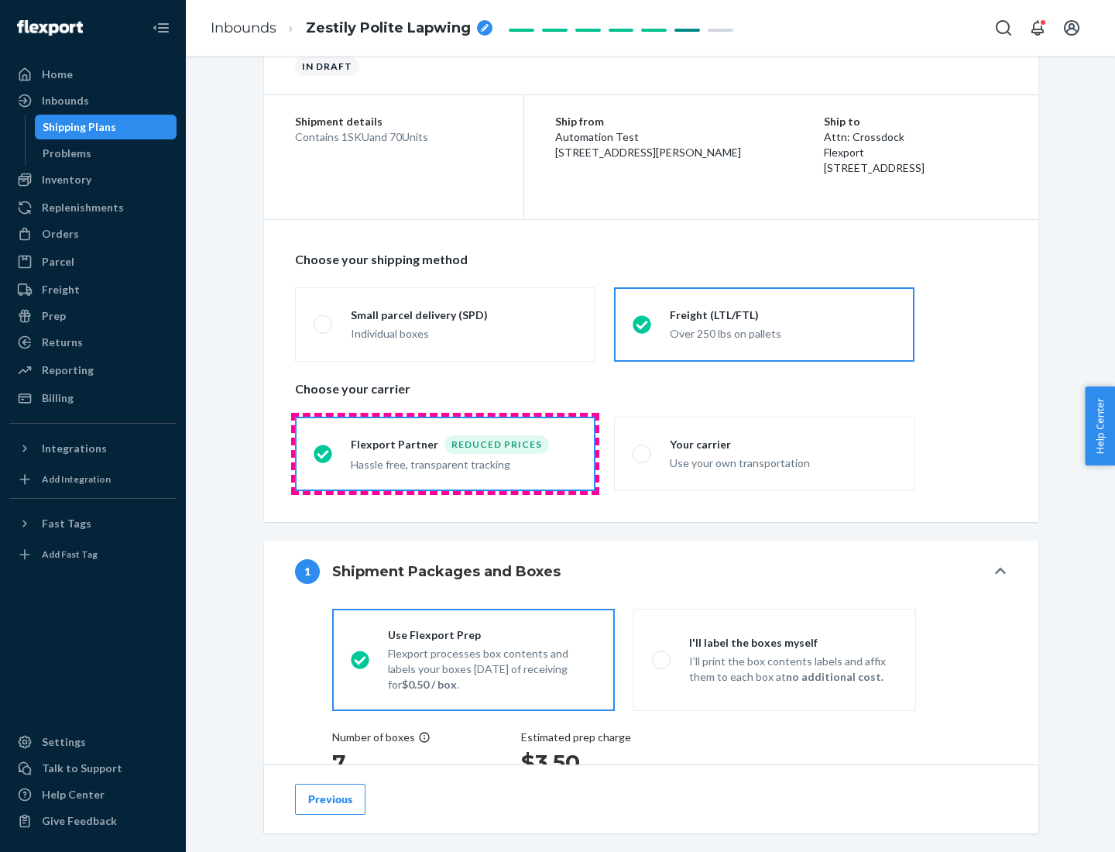
click at [445, 454] on div "Hassle free, transparent tracking" at bounding box center [464, 463] width 226 height 19
click at [324, 453] on input "Flexport Partner Reduced prices Hassle free, transparent tracking" at bounding box center [319, 453] width 10 height 10
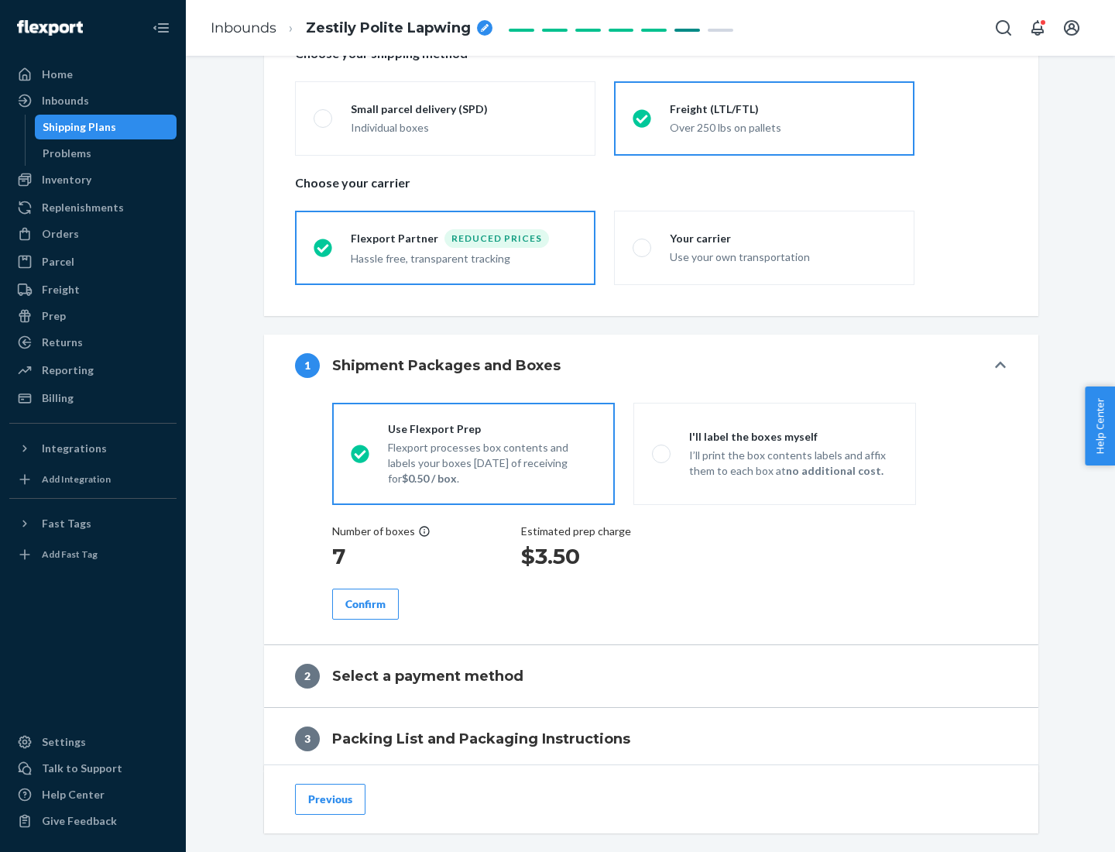
click at [774, 453] on p "I’ll print the box contents labels and affix them to each box at no additional …" at bounding box center [793, 462] width 208 height 31
click at [662, 453] on input "I'll label the boxes myself I’ll print the box contents labels and affix them t…" at bounding box center [657, 453] width 10 height 10
radio input "true"
radio input "false"
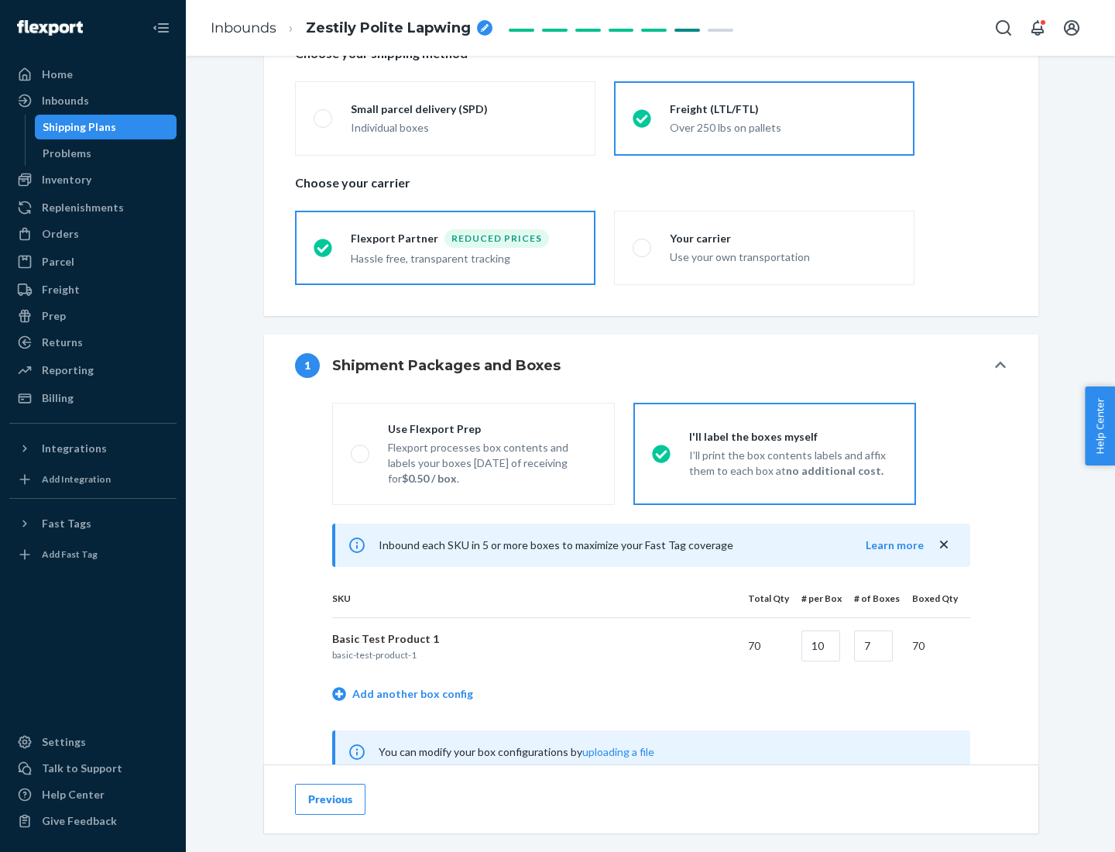
scroll to position [484, 0]
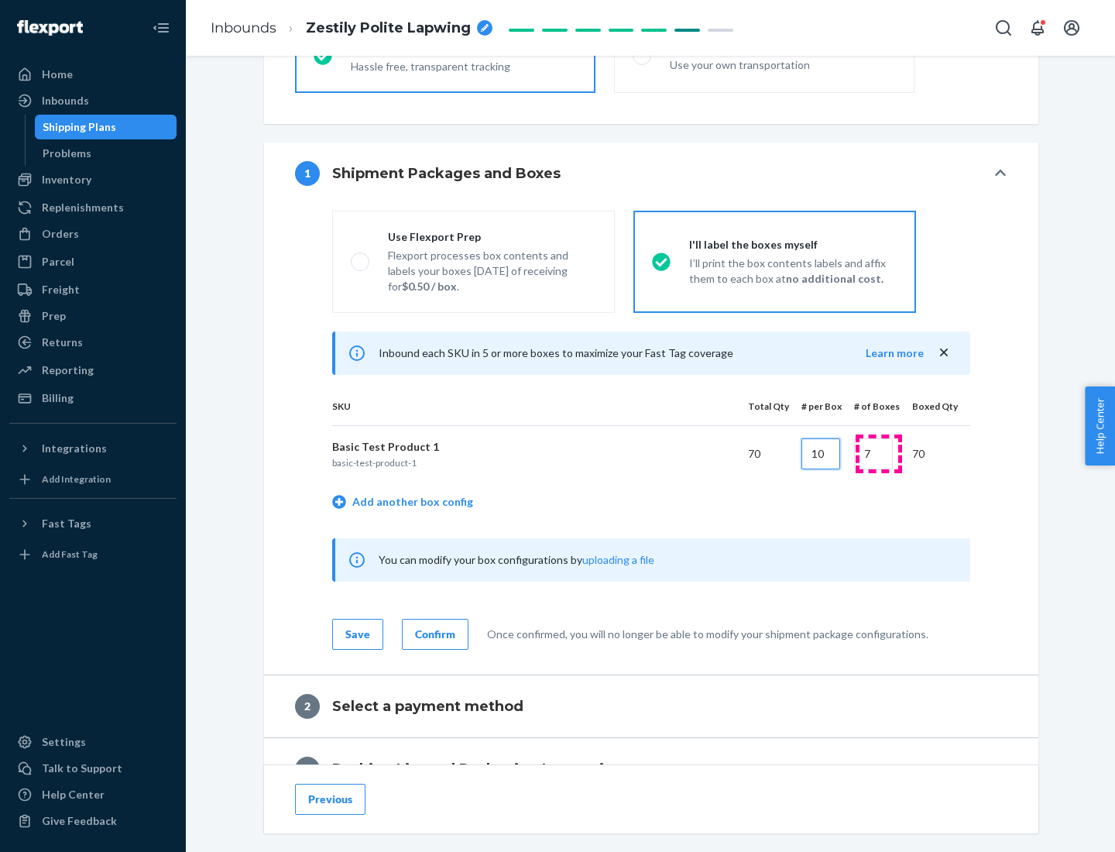
type input "10"
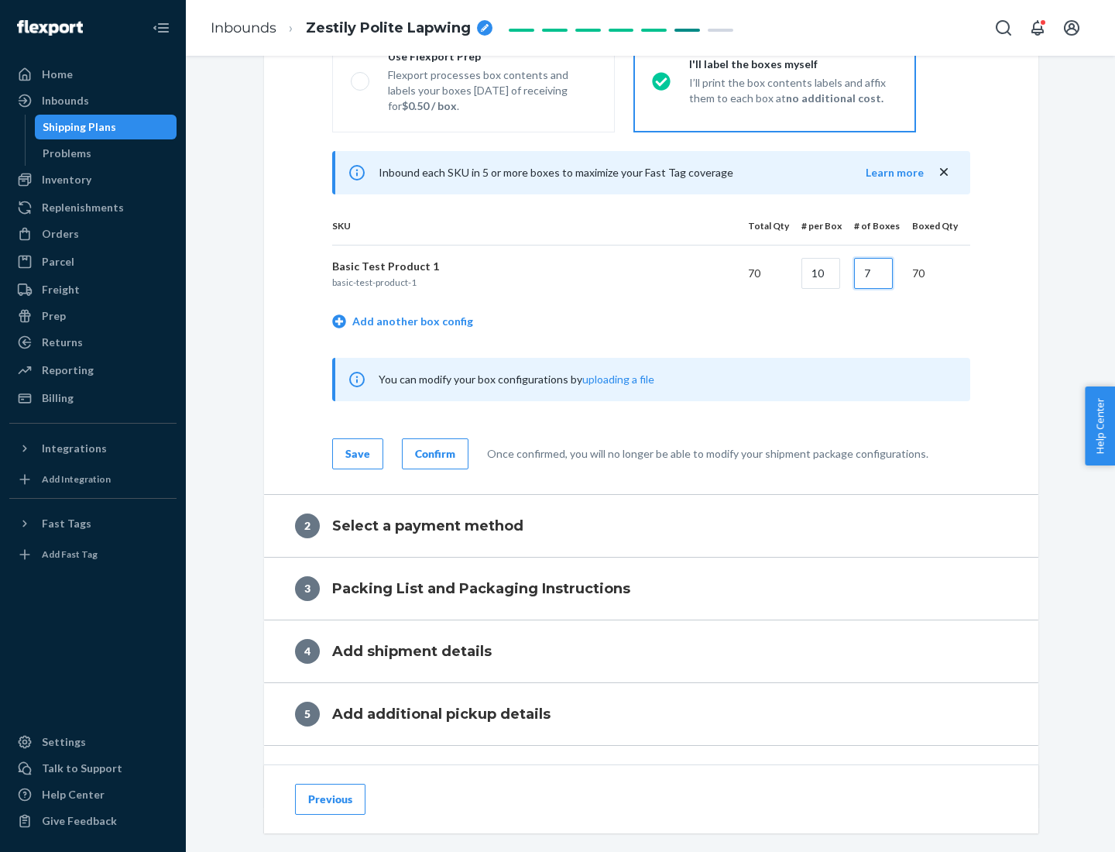
type input "7"
click at [433, 453] on div "Confirm" at bounding box center [435, 453] width 40 height 15
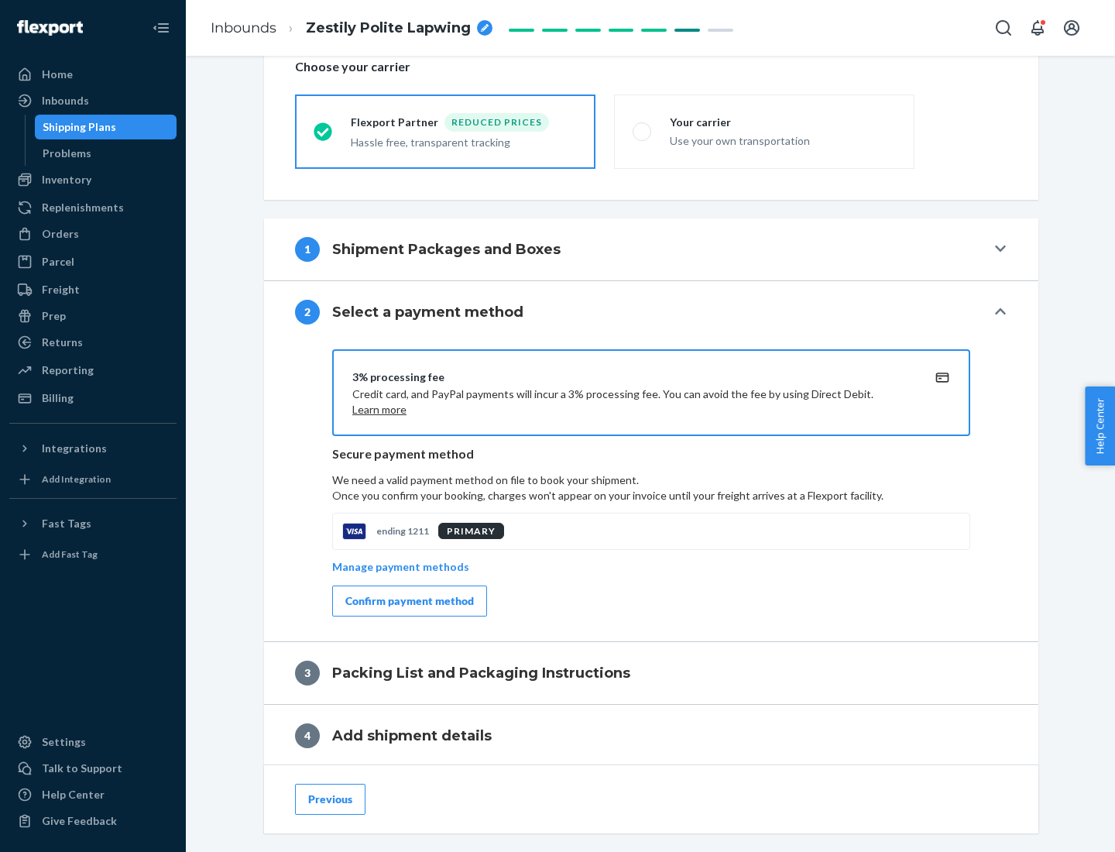
scroll to position [555, 0]
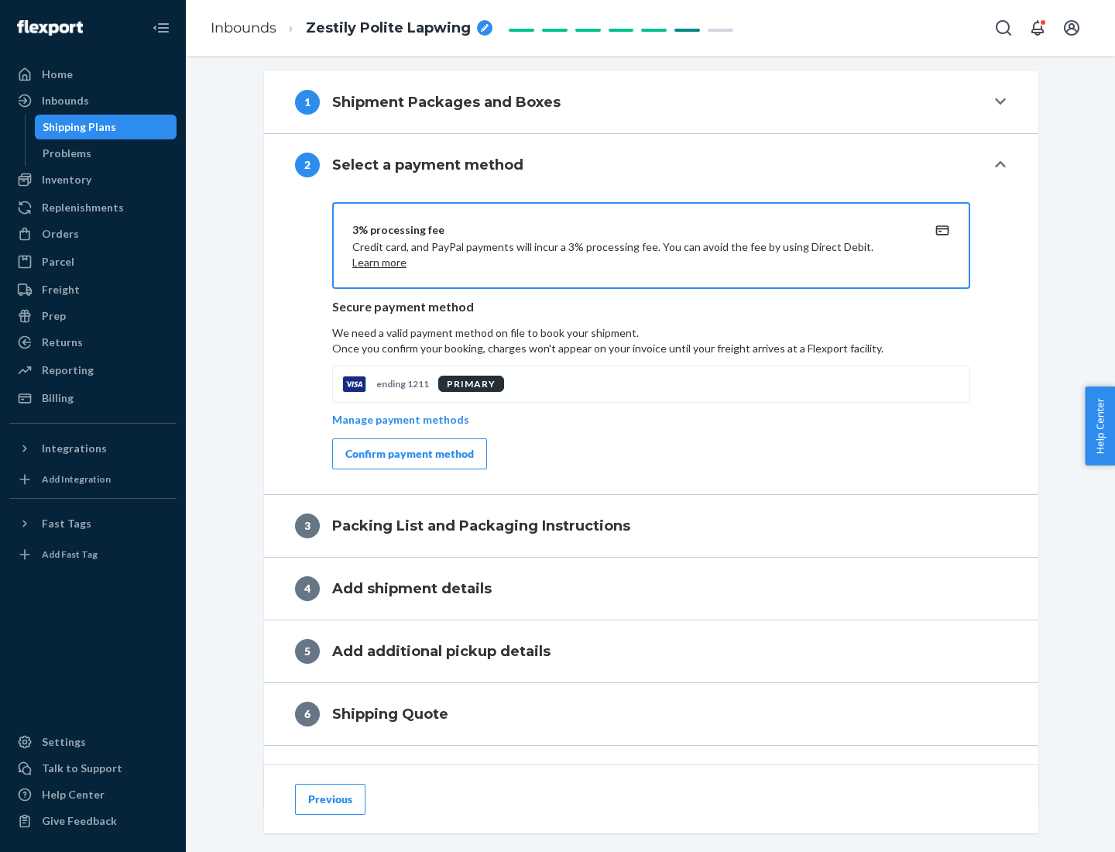
click at [408, 454] on div "Confirm payment method" at bounding box center [409, 453] width 129 height 15
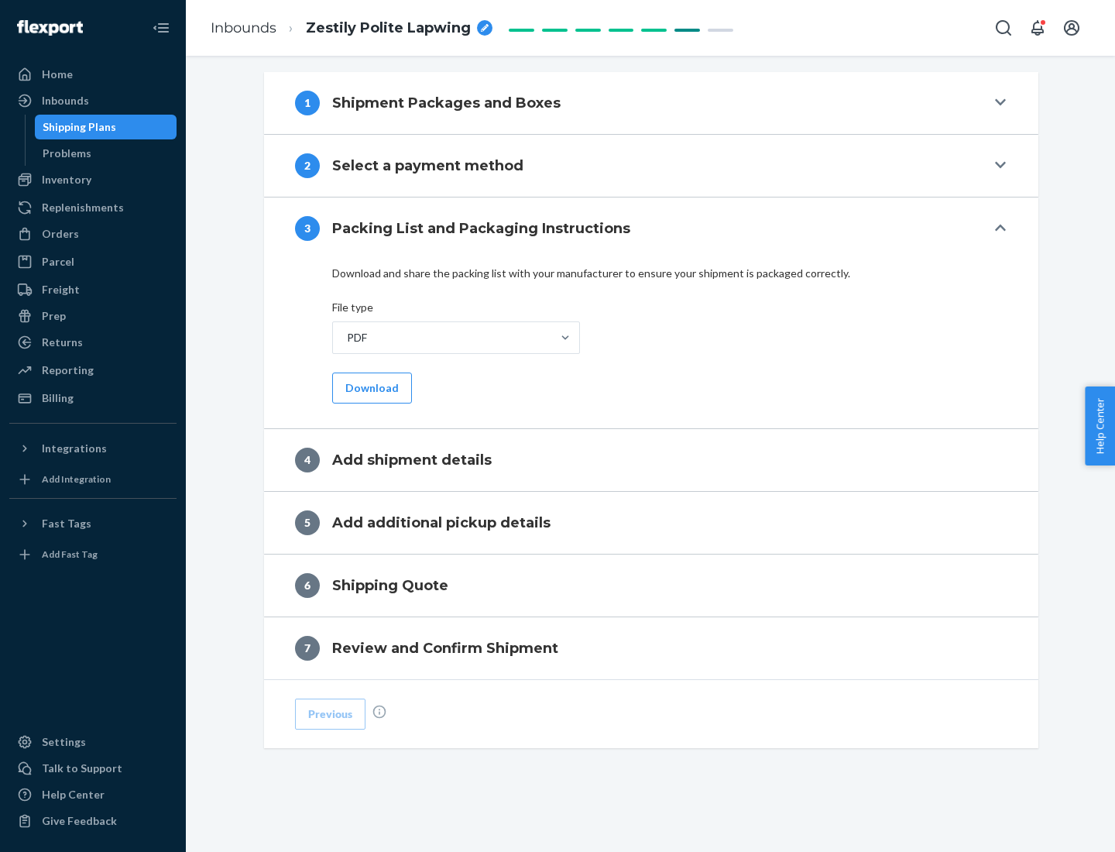
scroll to position [488, 0]
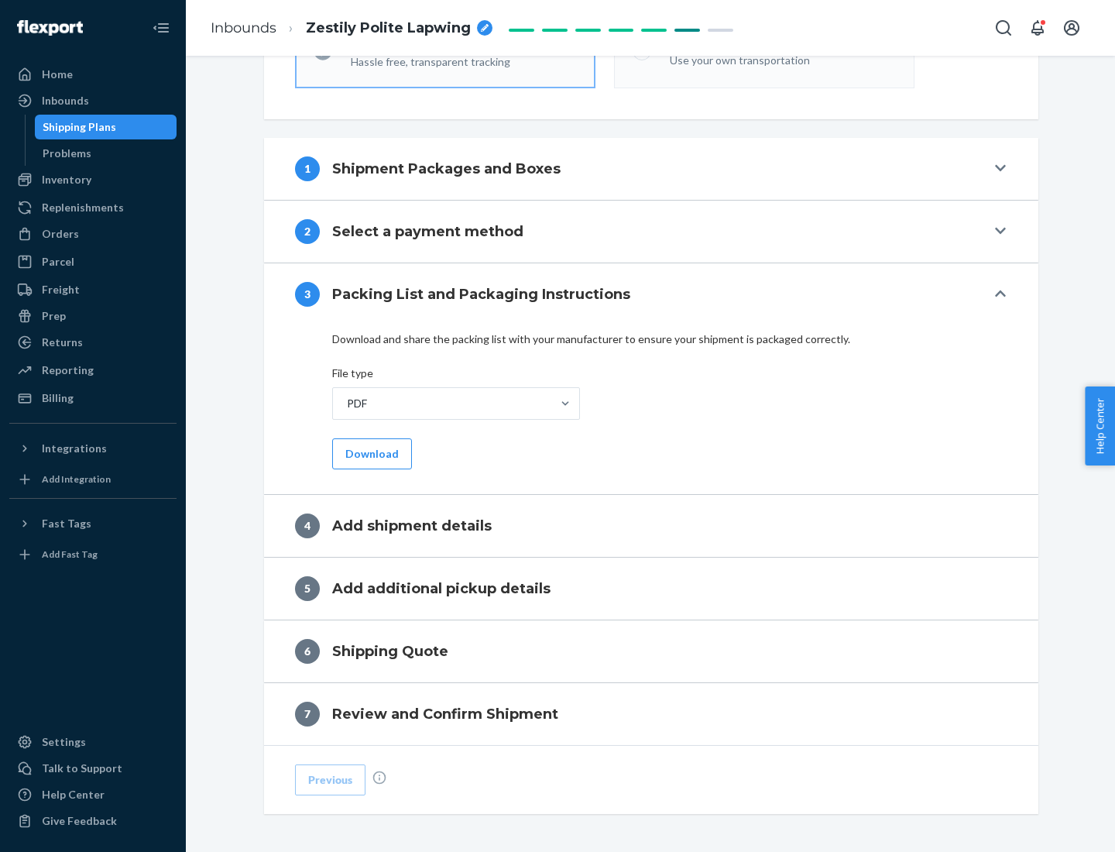
click at [370, 453] on button "Download" at bounding box center [372, 453] width 80 height 31
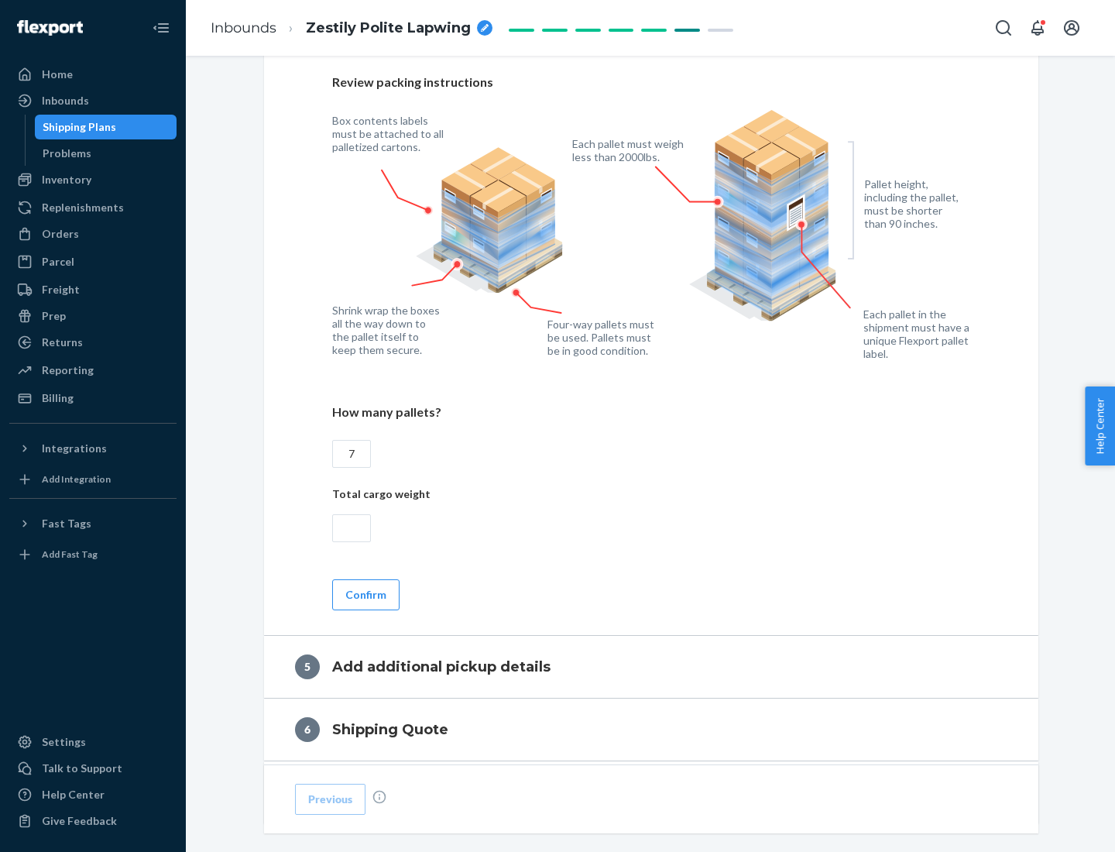
scroll to position [1005, 0]
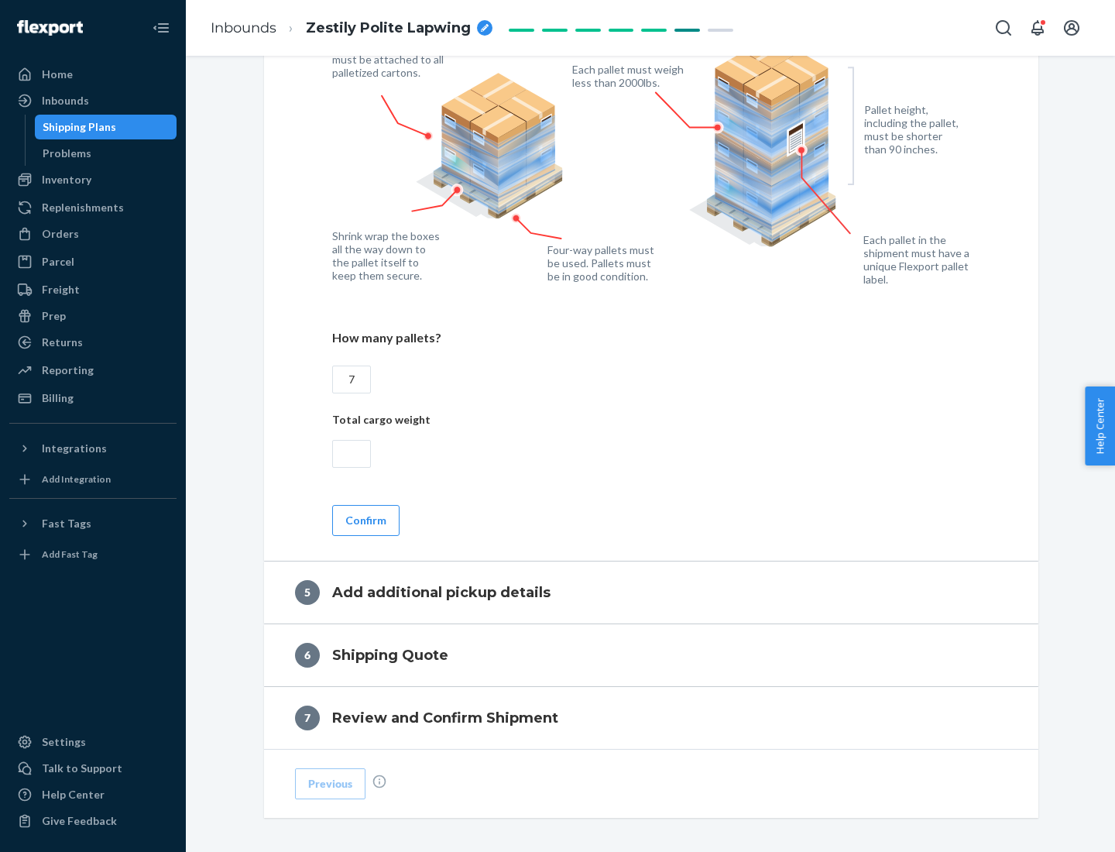
type input "7"
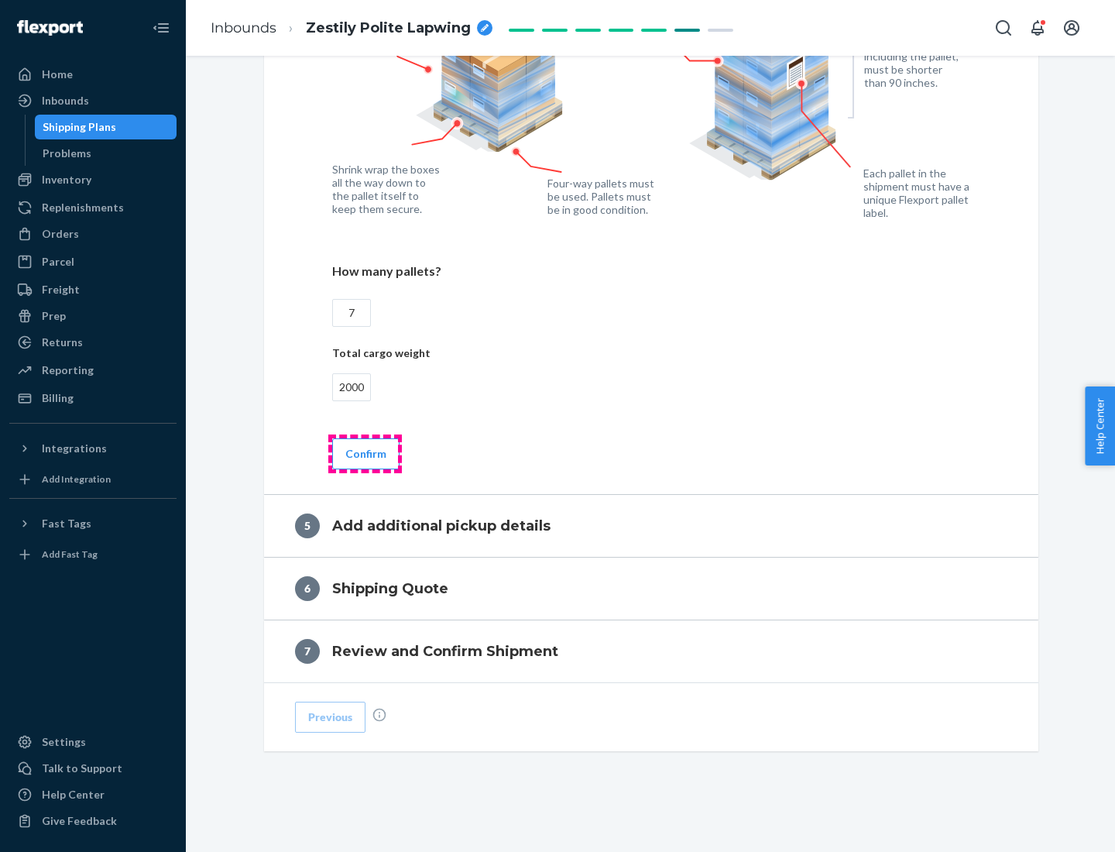
type input "2000"
click at [365, 453] on button "Confirm" at bounding box center [365, 453] width 67 height 31
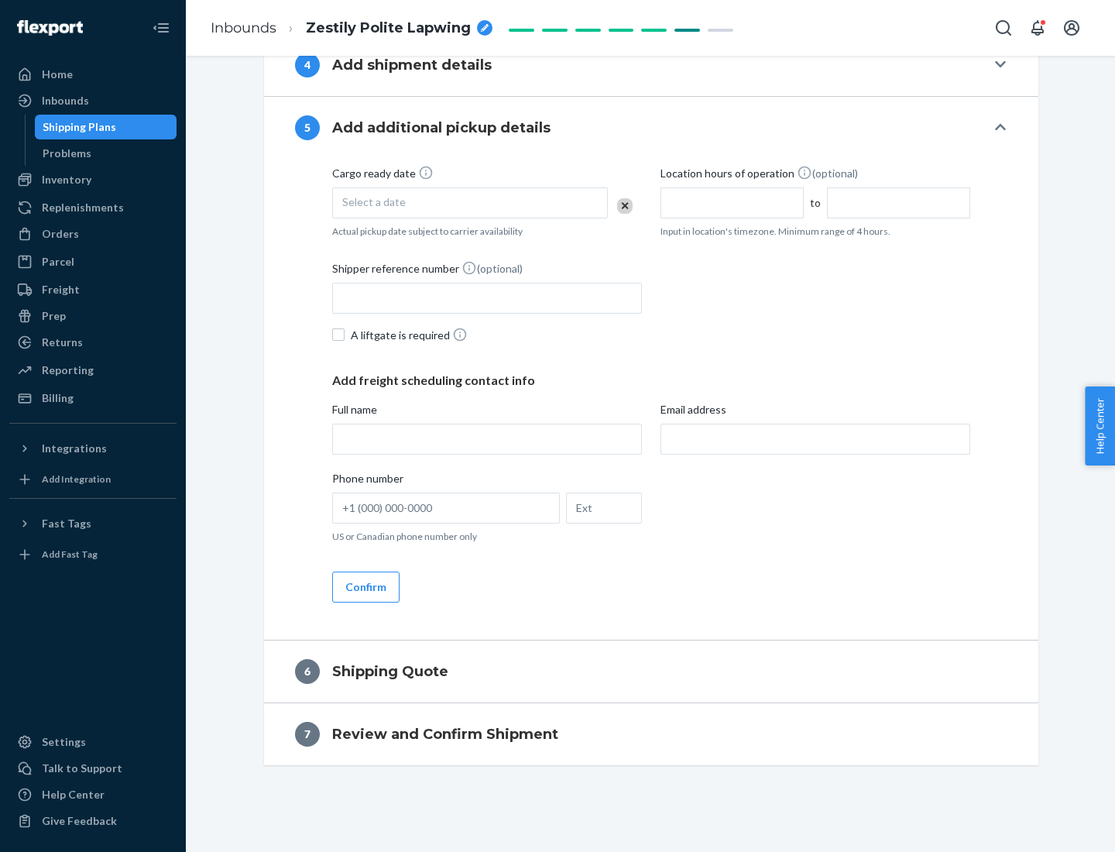
scroll to position [530, 0]
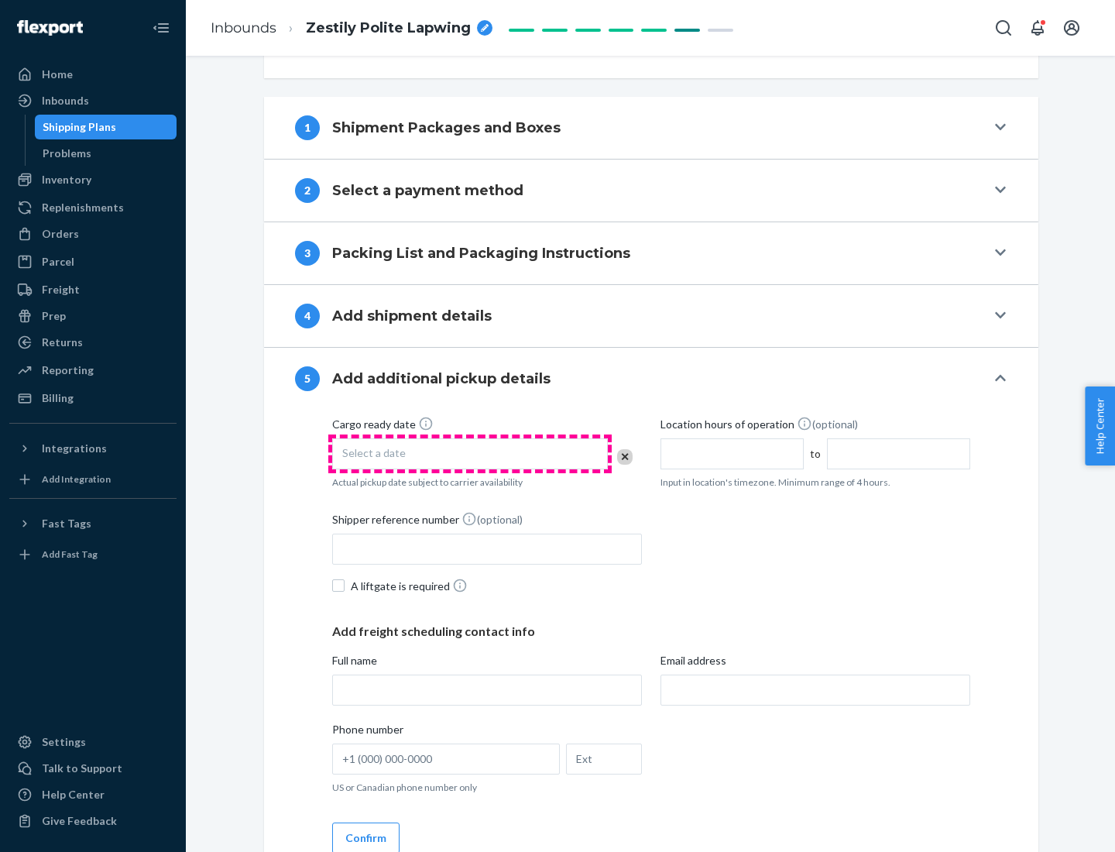
click at [470, 453] on div "Select a date" at bounding box center [470, 453] width 276 height 31
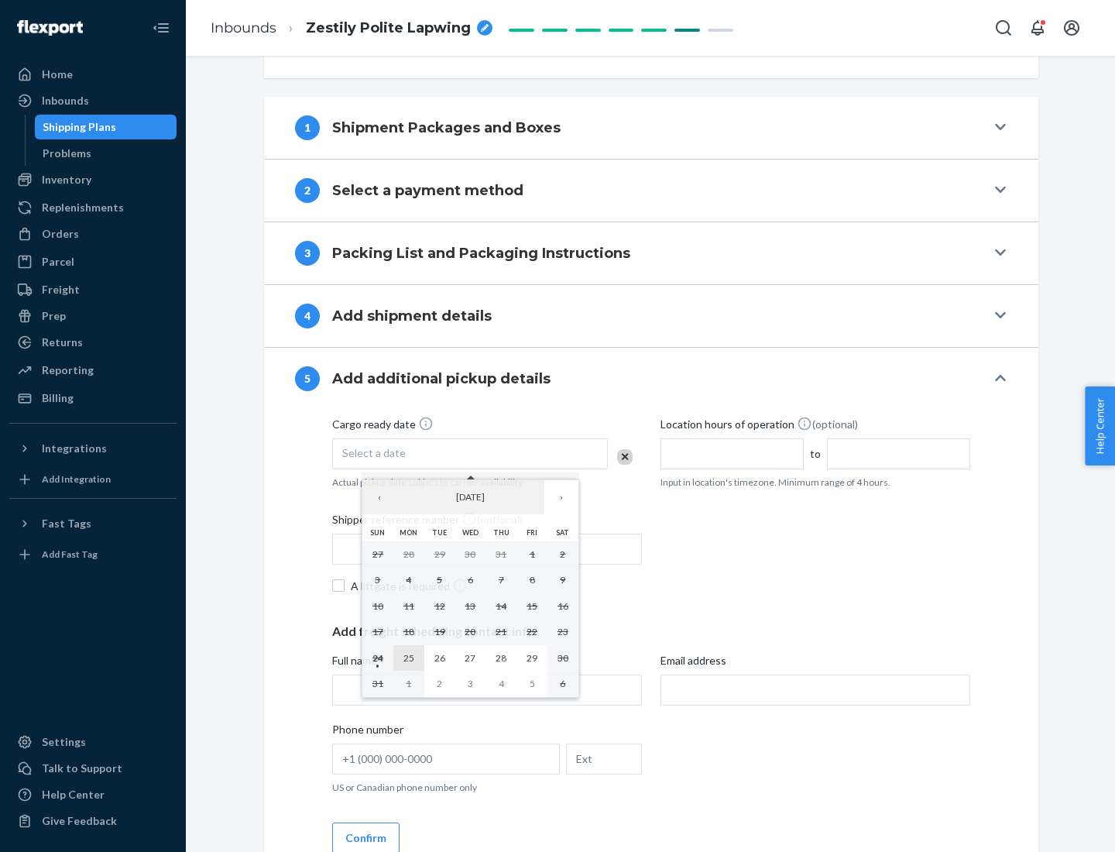
click at [408, 657] on abbr "25" at bounding box center [408, 658] width 11 height 12
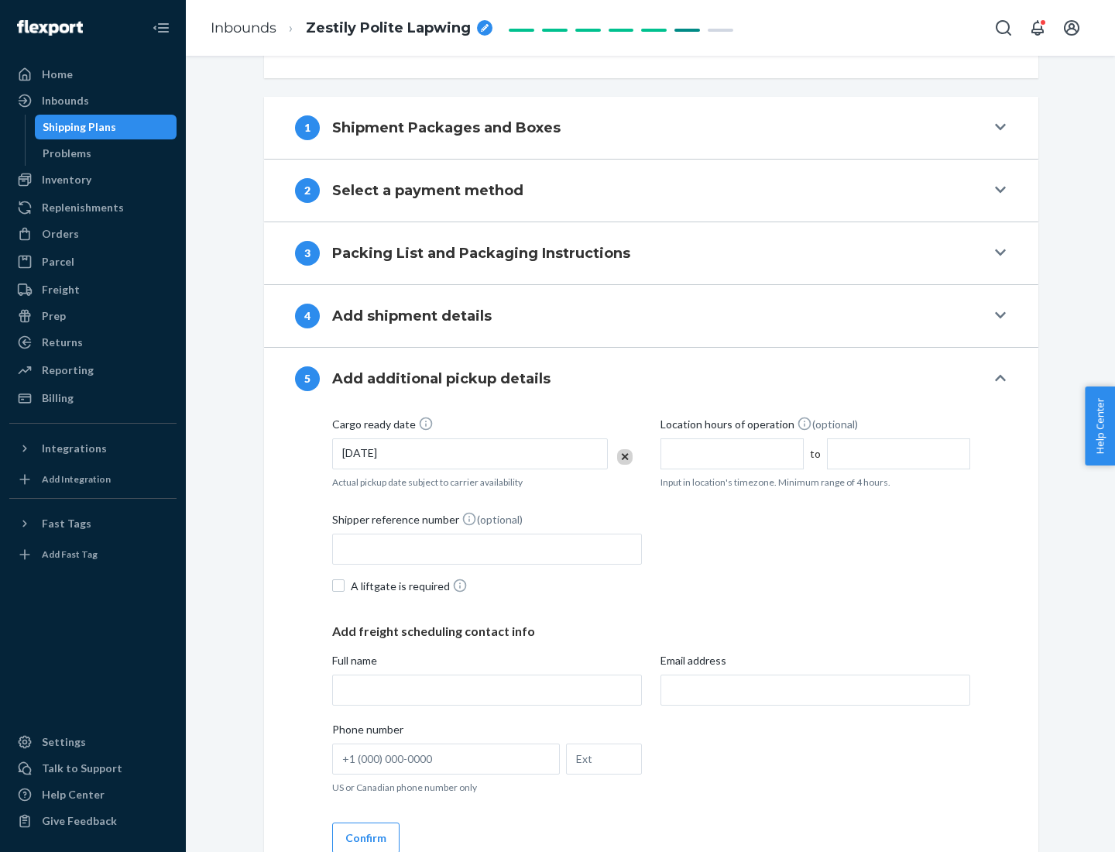
scroll to position [766, 0]
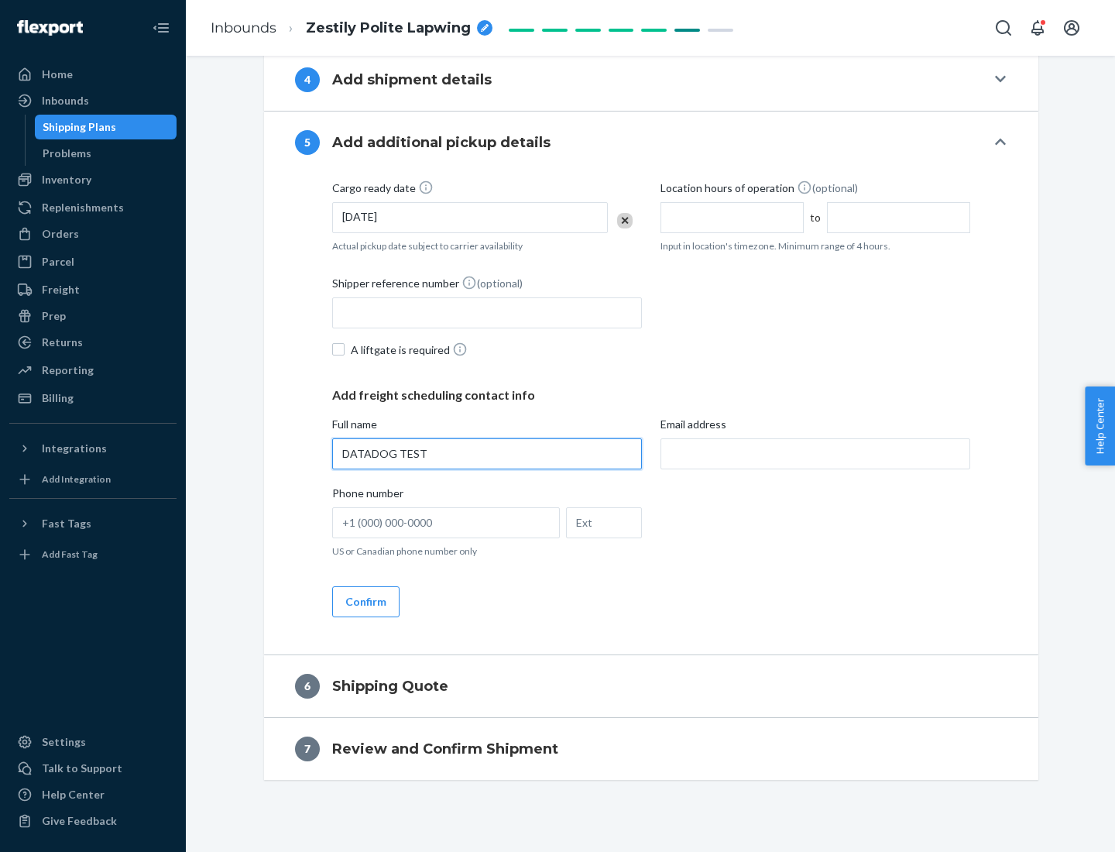
type input "DATADOG TEST"
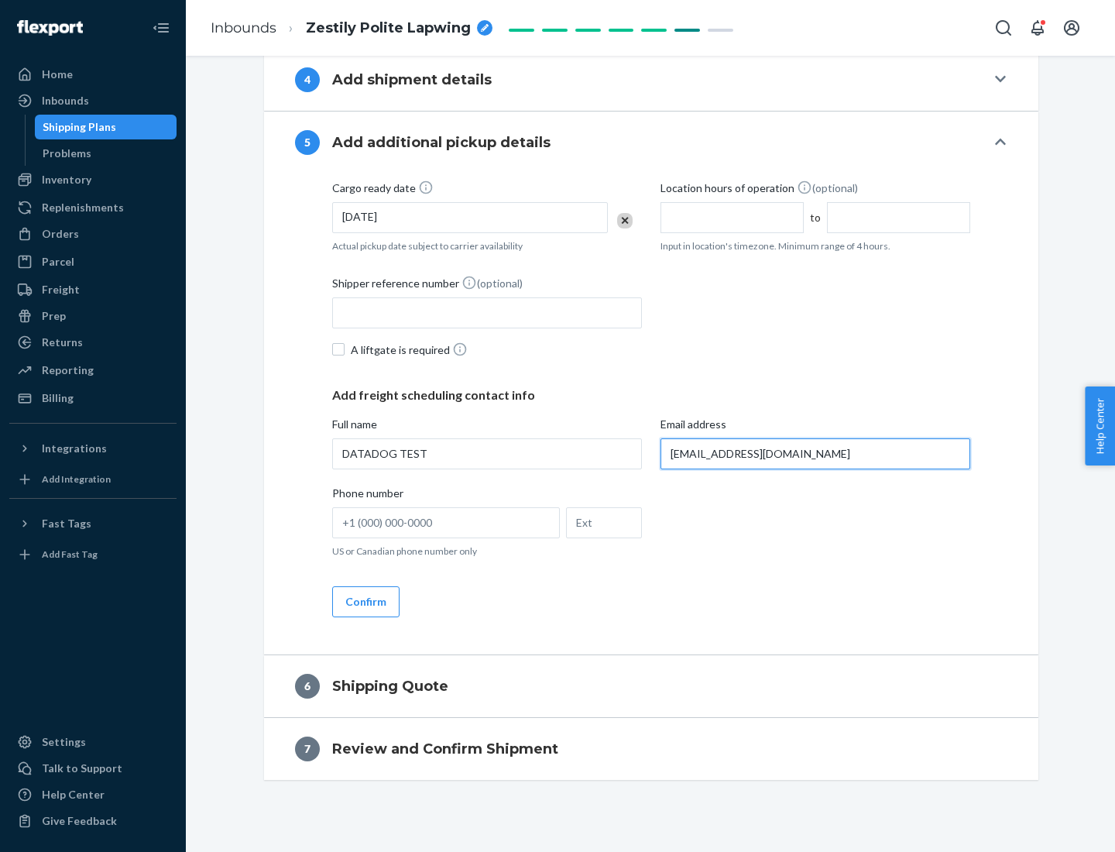
scroll to position [780, 0]
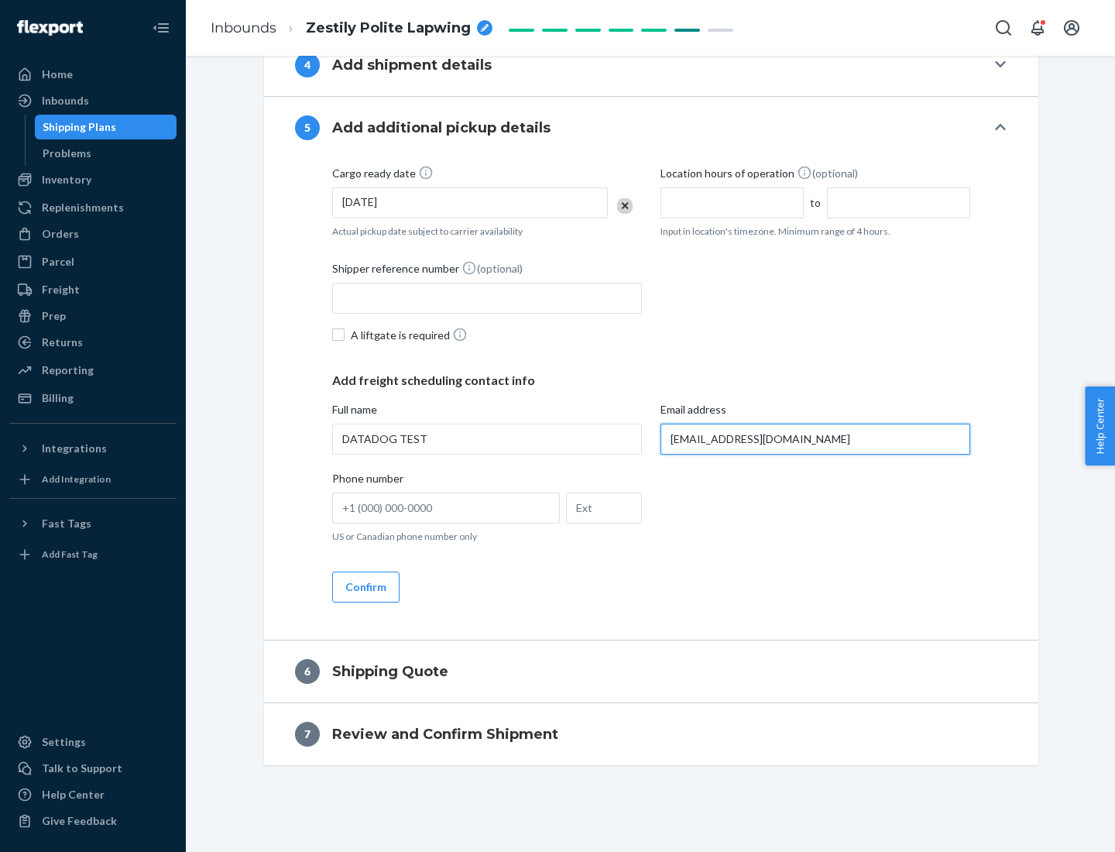
type input "[EMAIL_ADDRESS][DOMAIN_NAME]"
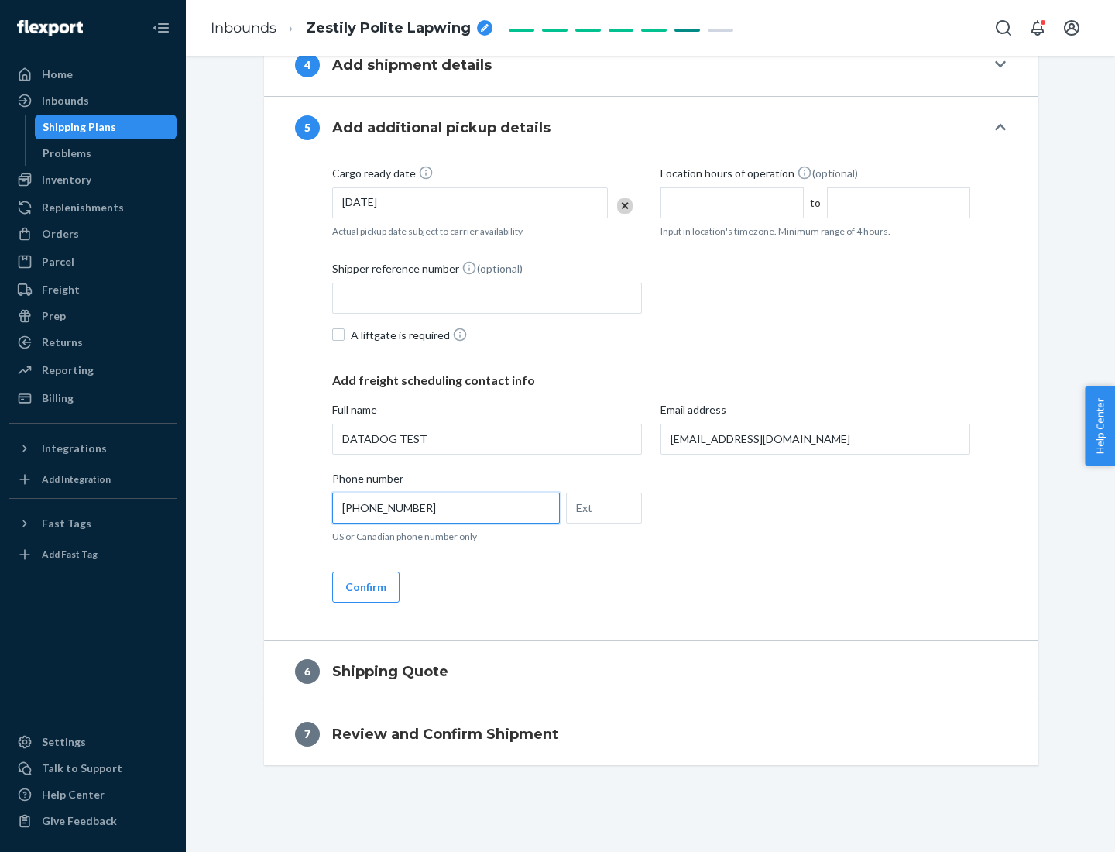
type input "[PHONE_NUMBER]"
click at [365, 586] on button "Confirm" at bounding box center [365, 586] width 67 height 31
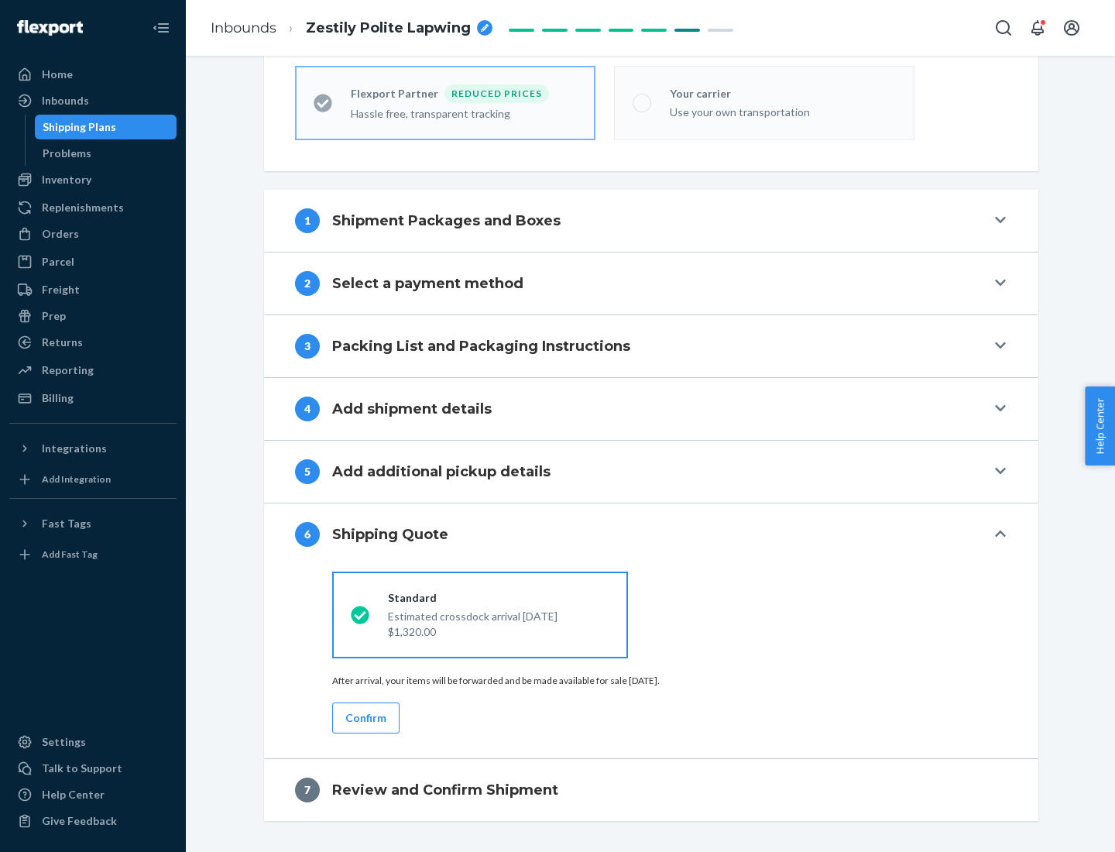
scroll to position [492, 0]
